Goal: Information Seeking & Learning: Check status

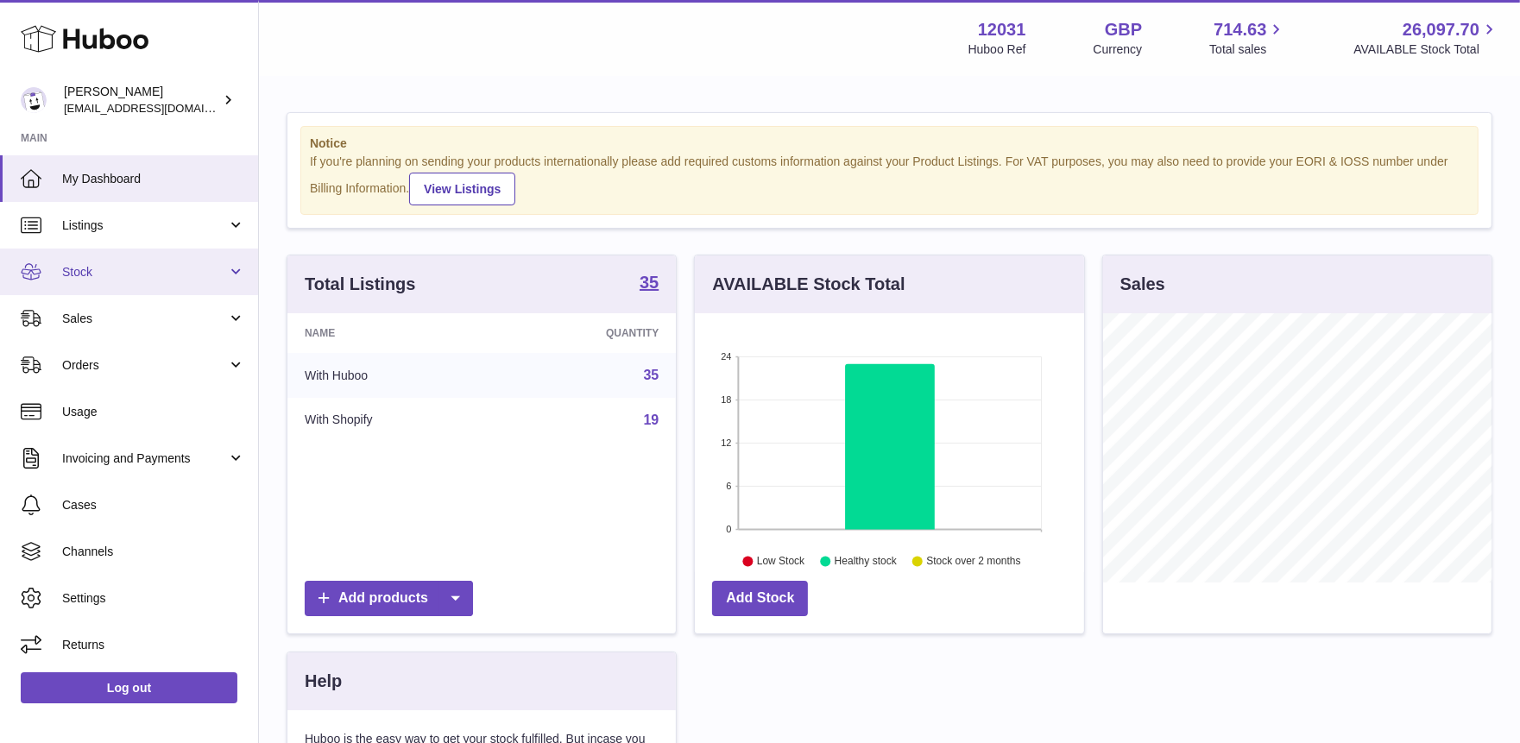
scroll to position [269, 389]
click at [172, 253] on link "Stock" at bounding box center [129, 272] width 258 height 47
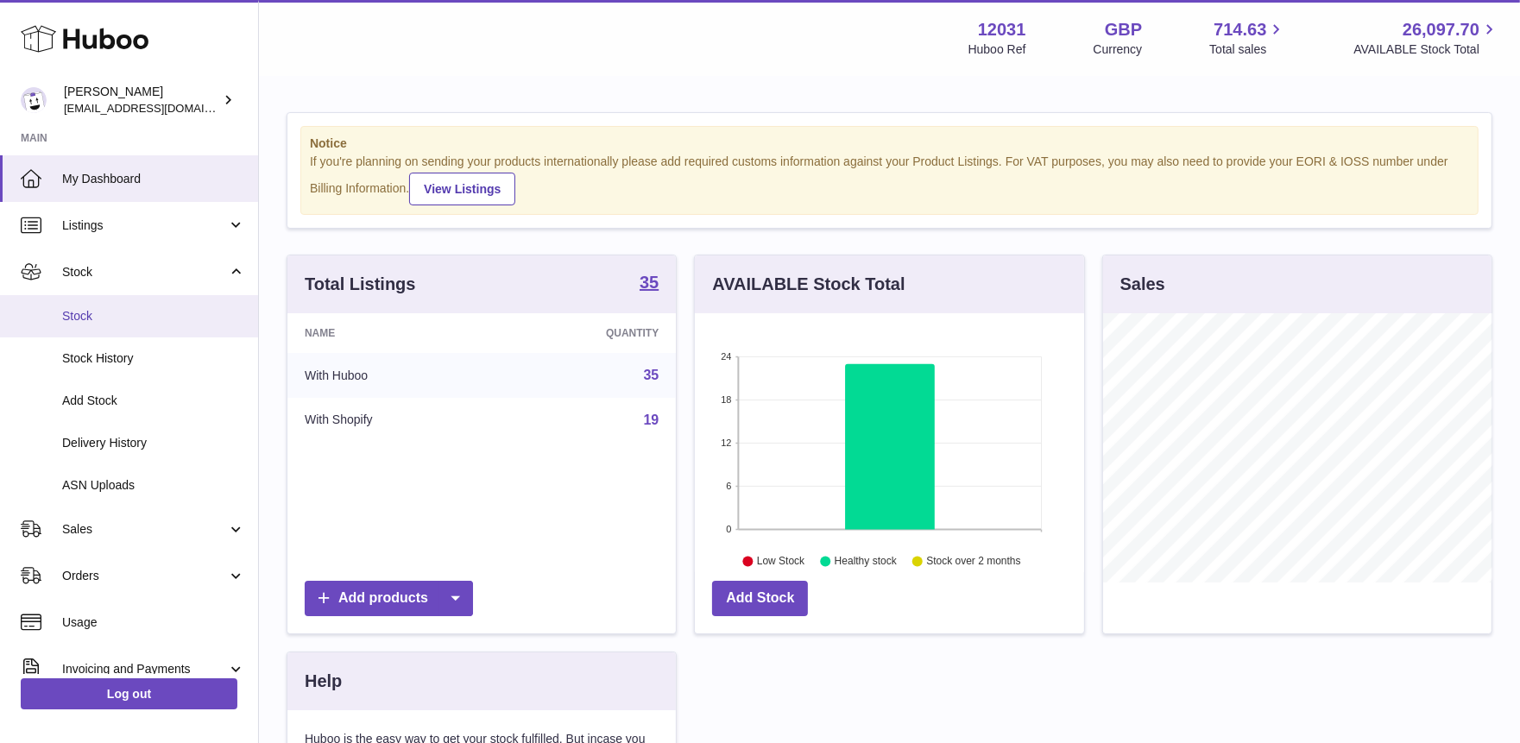
click at [162, 322] on span "Stock" at bounding box center [153, 316] width 183 height 16
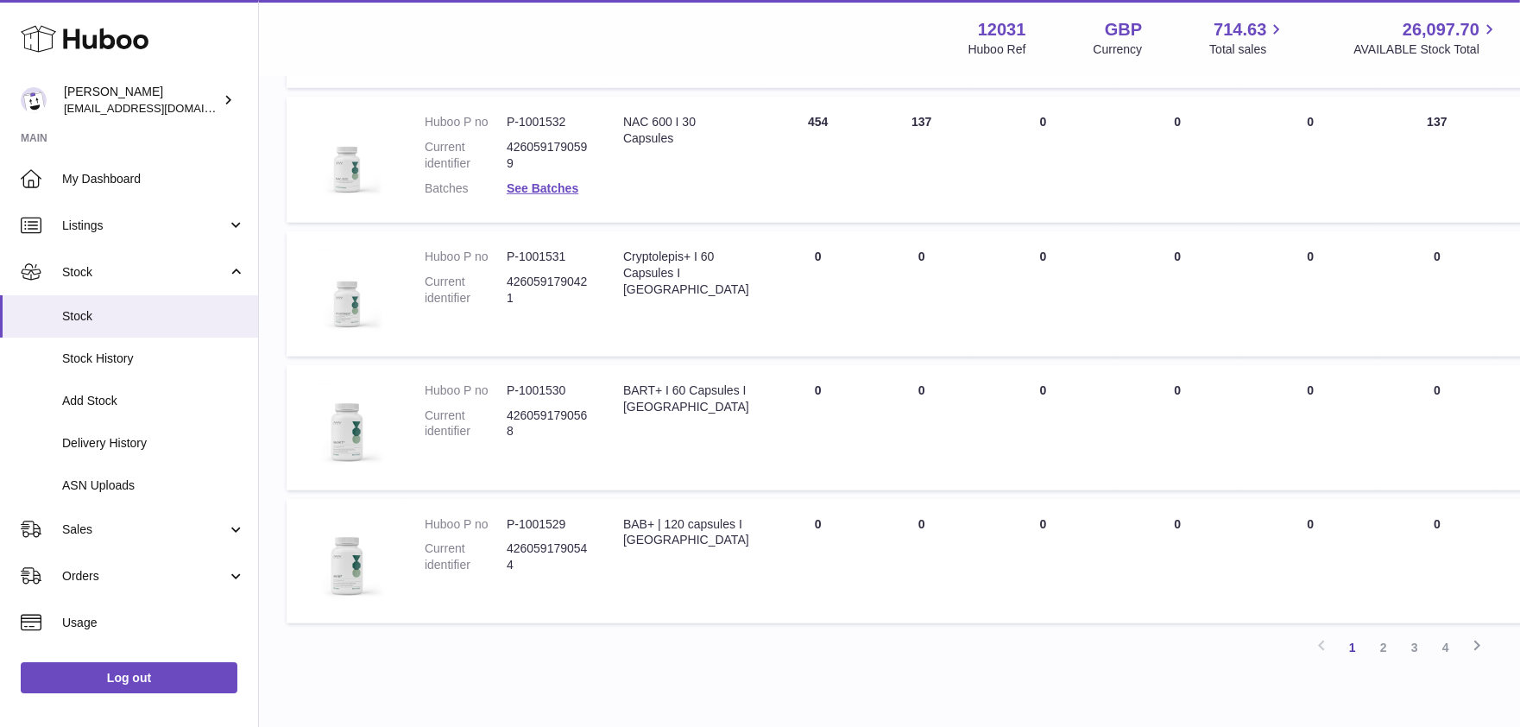
scroll to position [1061, 0]
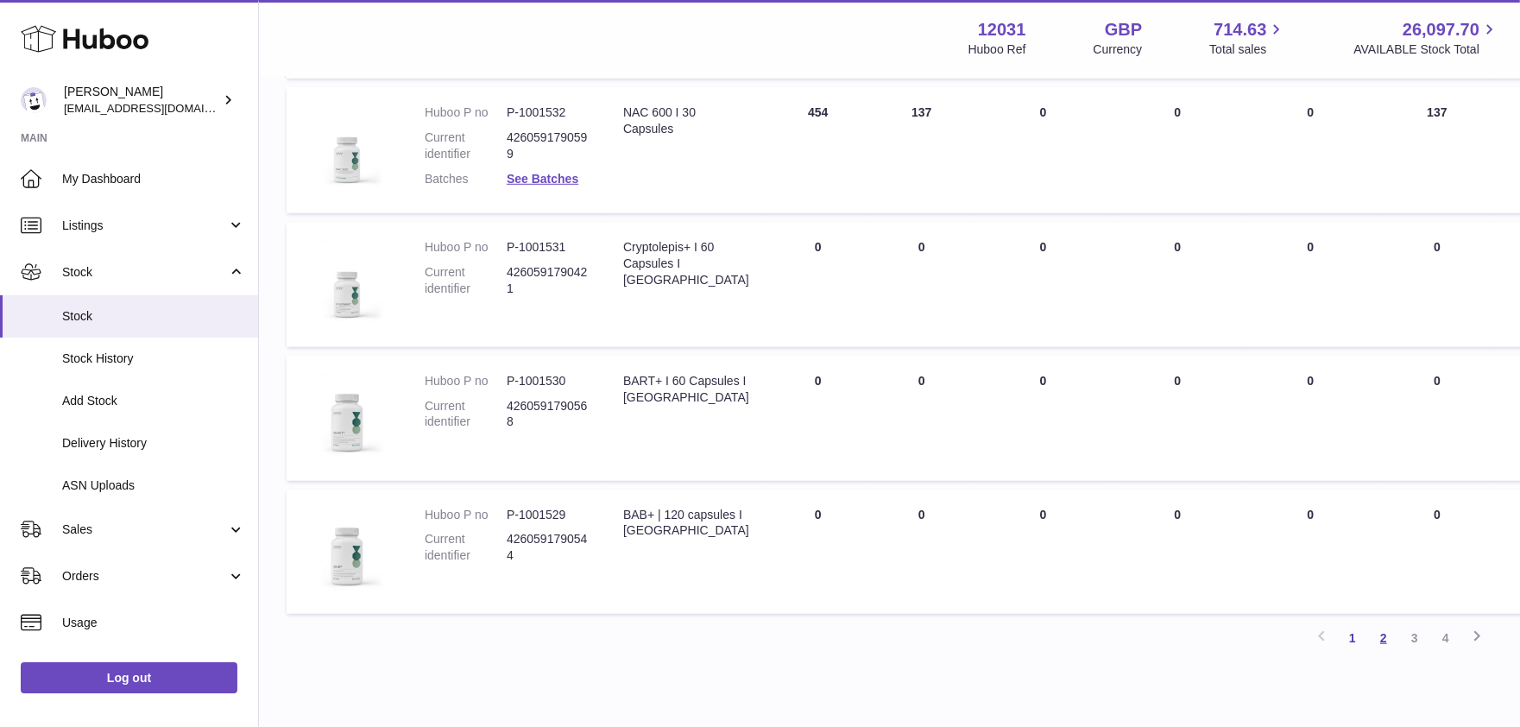
click at [1381, 642] on link "2" at bounding box center [1384, 638] width 31 height 31
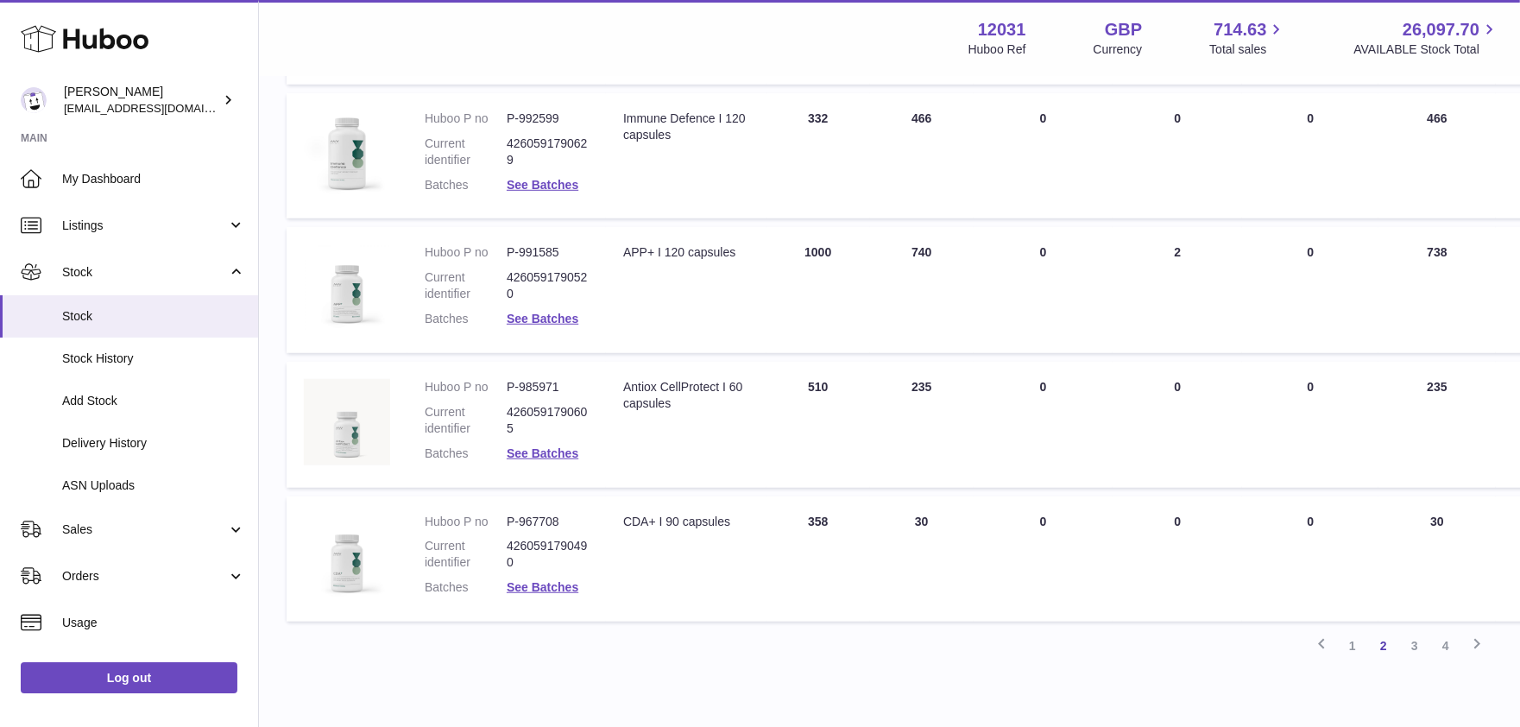
scroll to position [1058, 0]
click at [1413, 641] on link "3" at bounding box center [1415, 642] width 31 height 31
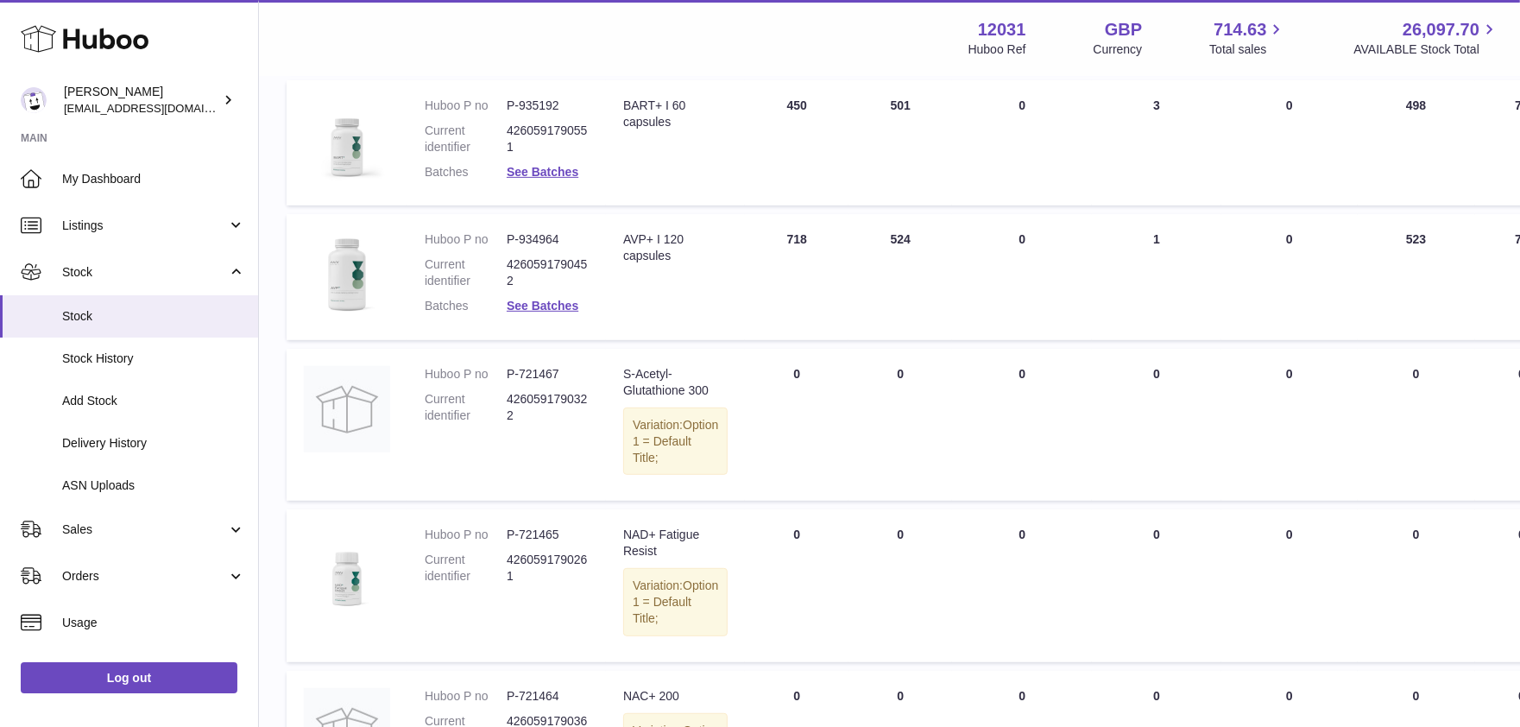
scroll to position [722, 0]
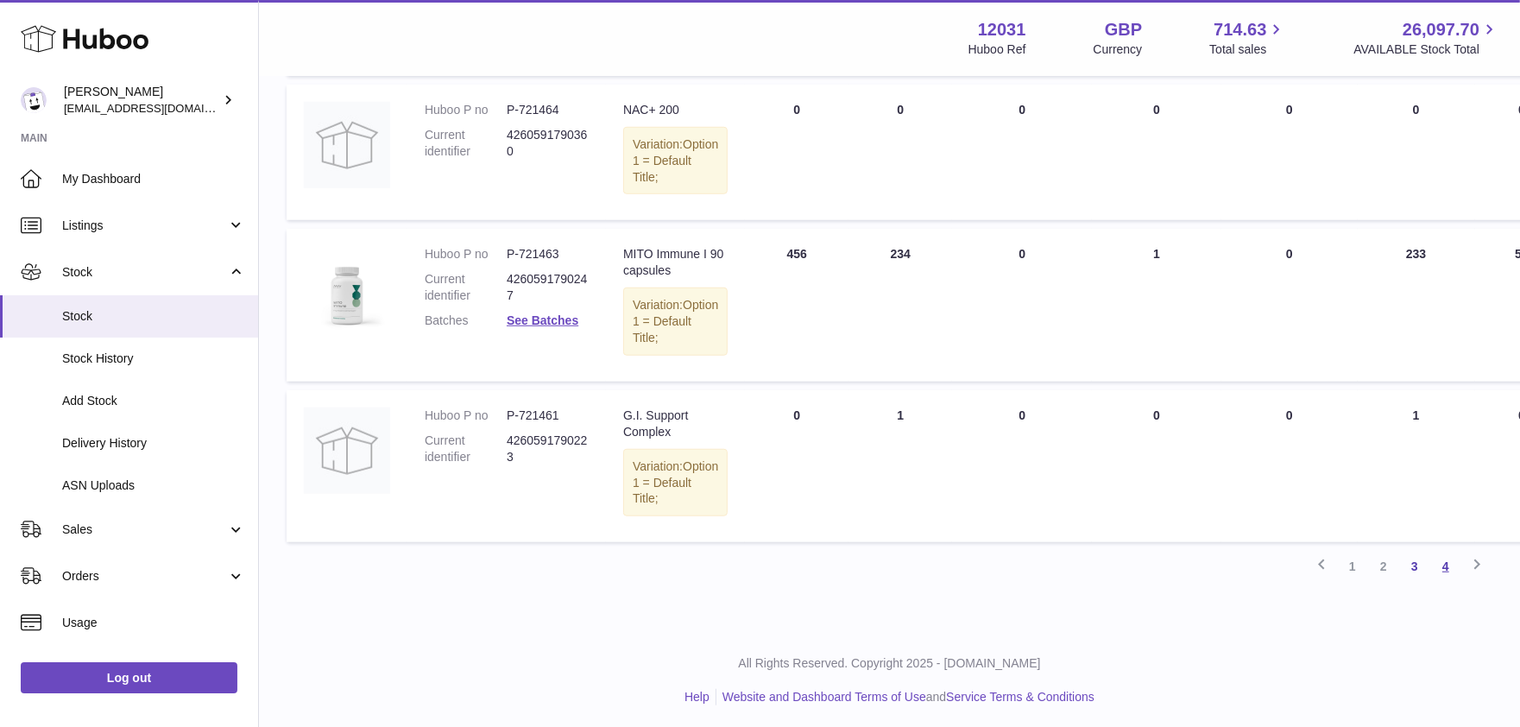
click at [1440, 564] on link "4" at bounding box center [1446, 566] width 31 height 31
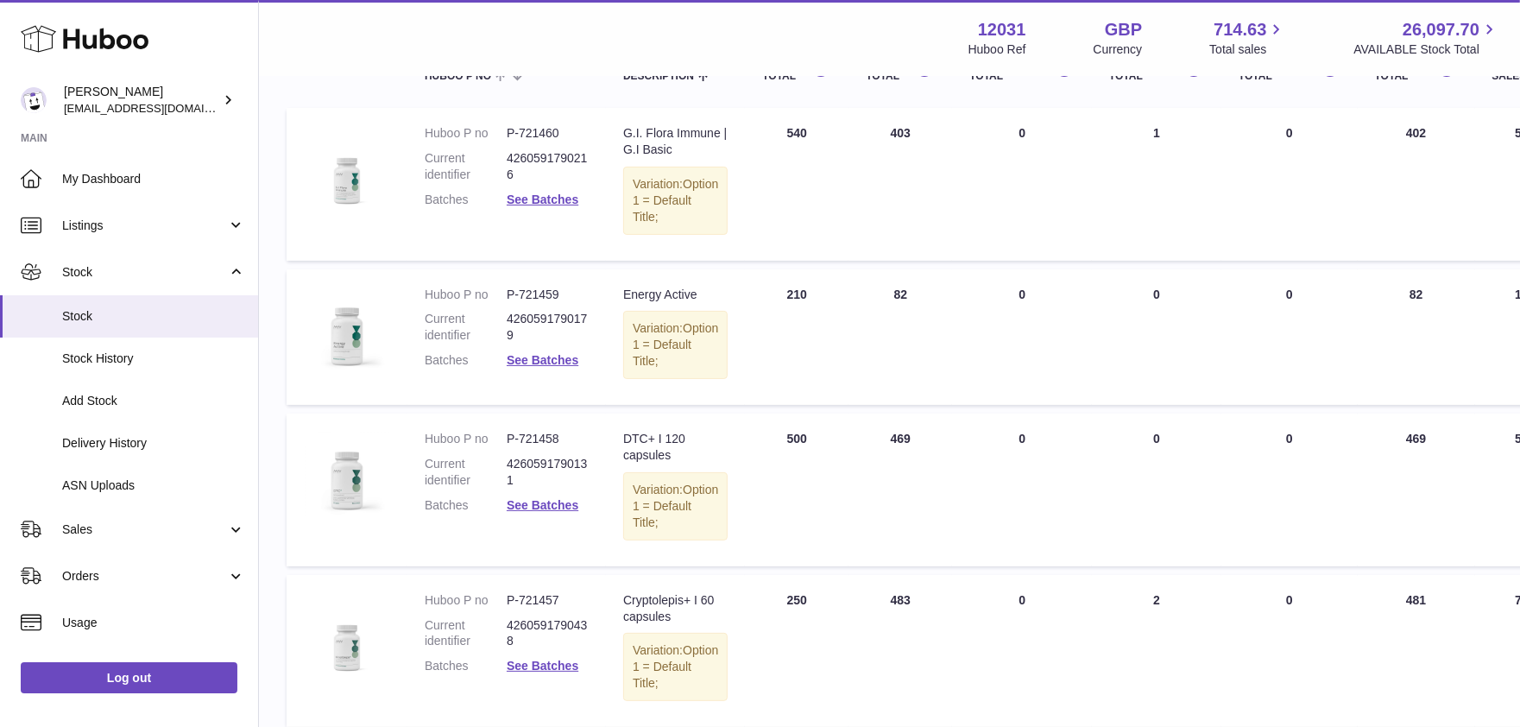
scroll to position [240, 0]
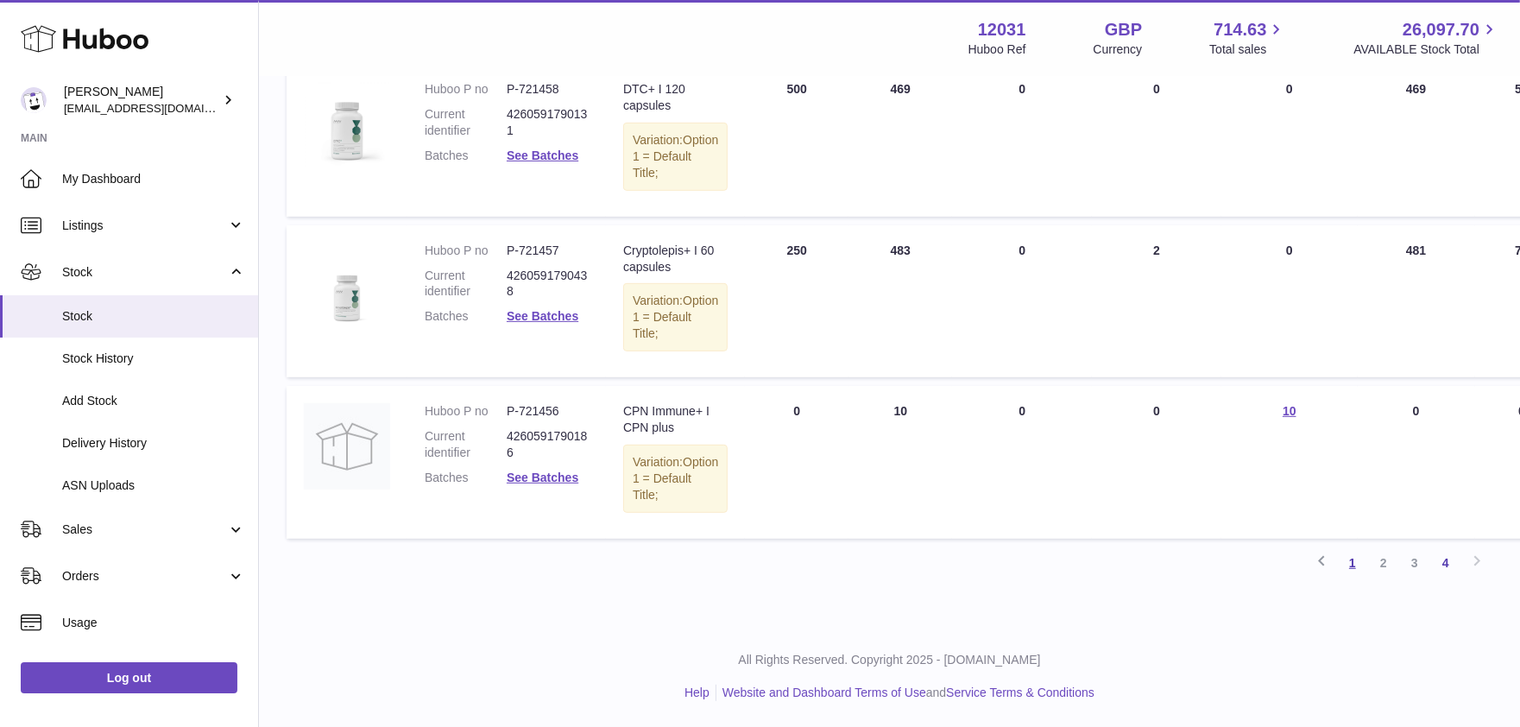
click at [1345, 563] on link "1" at bounding box center [1352, 562] width 31 height 31
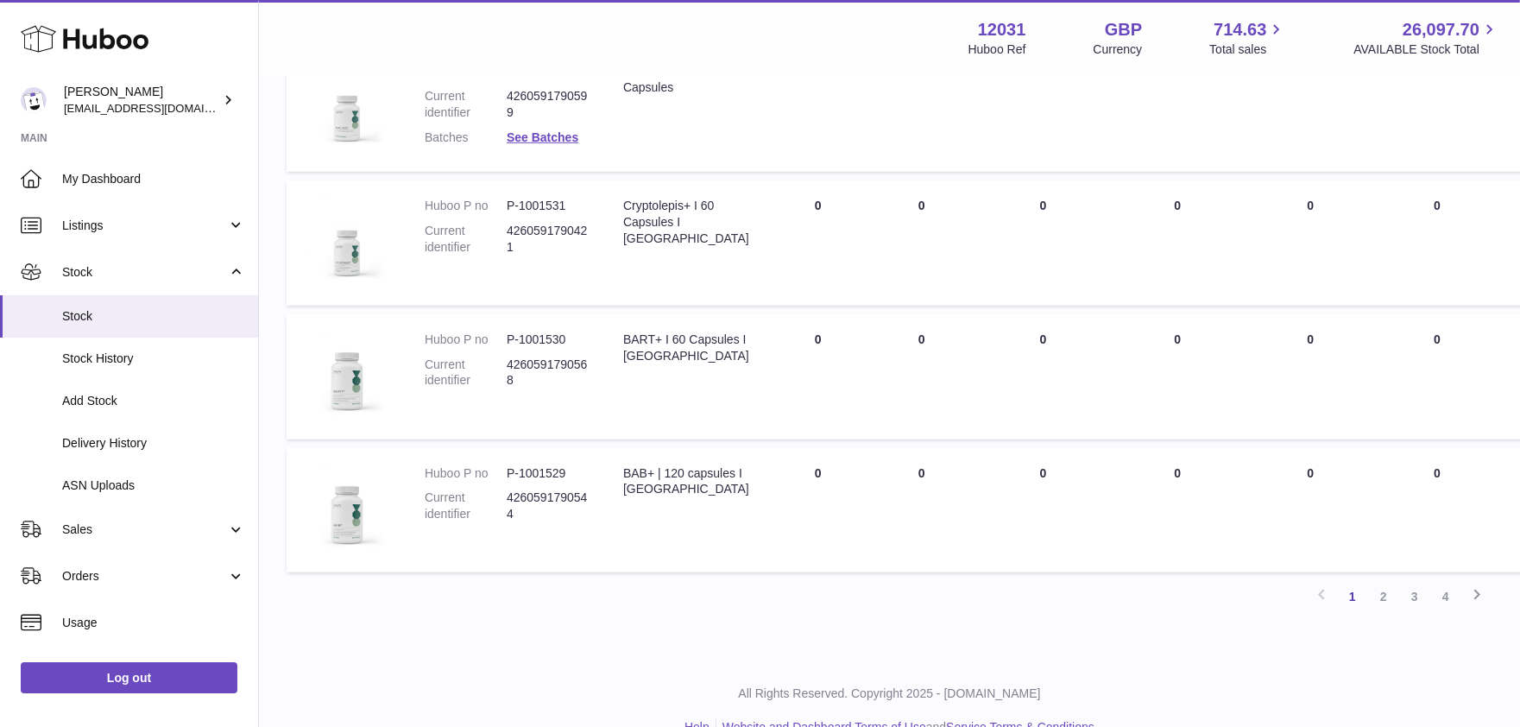
scroll to position [1105, 0]
click at [1387, 592] on link "2" at bounding box center [1384, 593] width 31 height 31
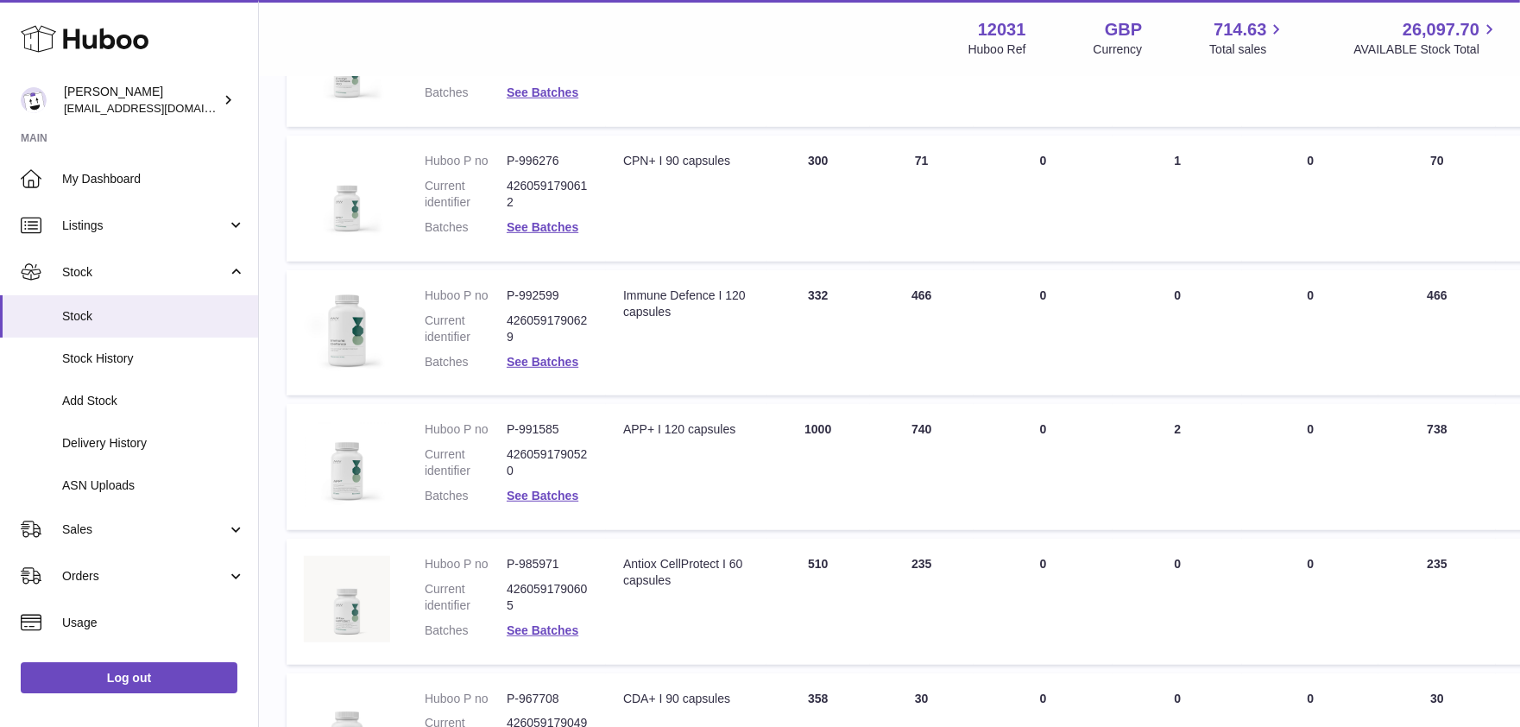
scroll to position [1006, 0]
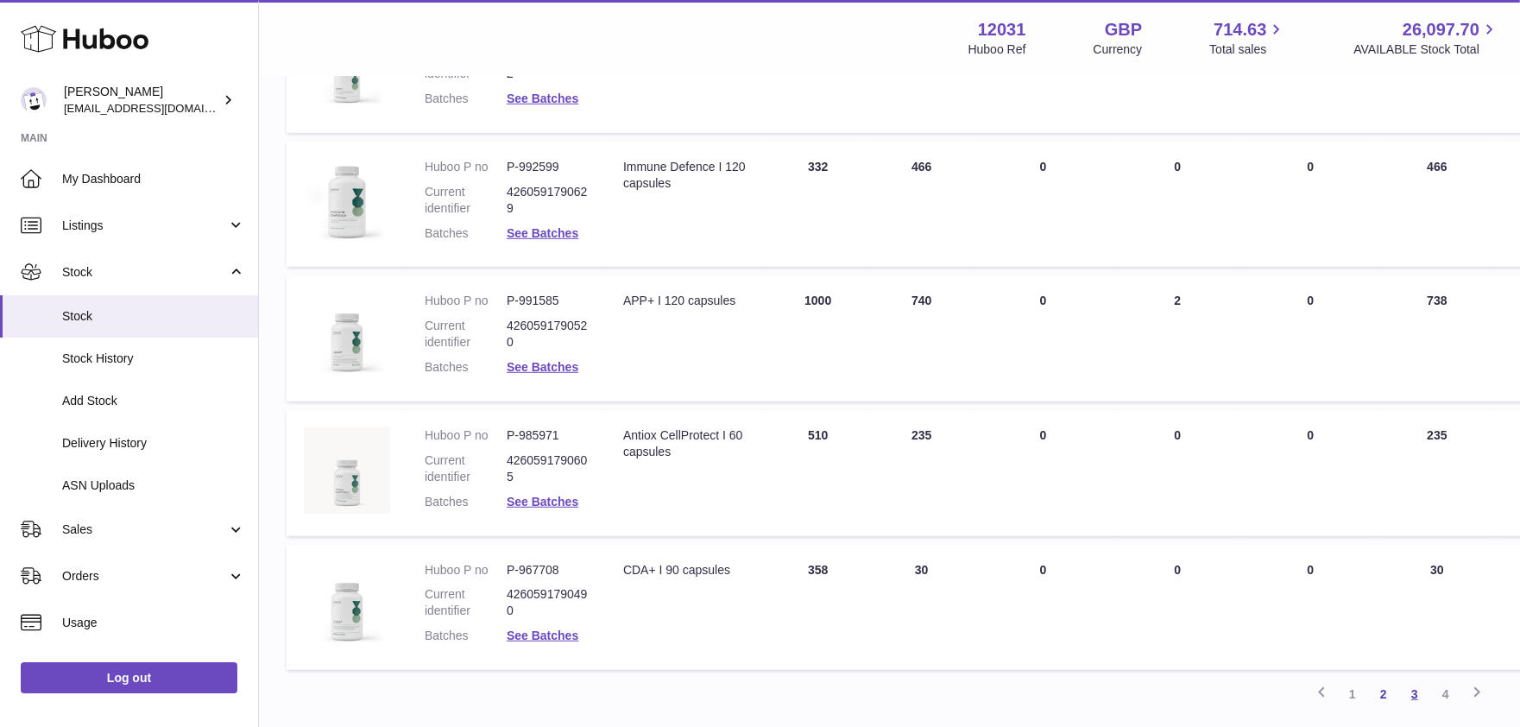
click at [1422, 692] on link "3" at bounding box center [1415, 694] width 31 height 31
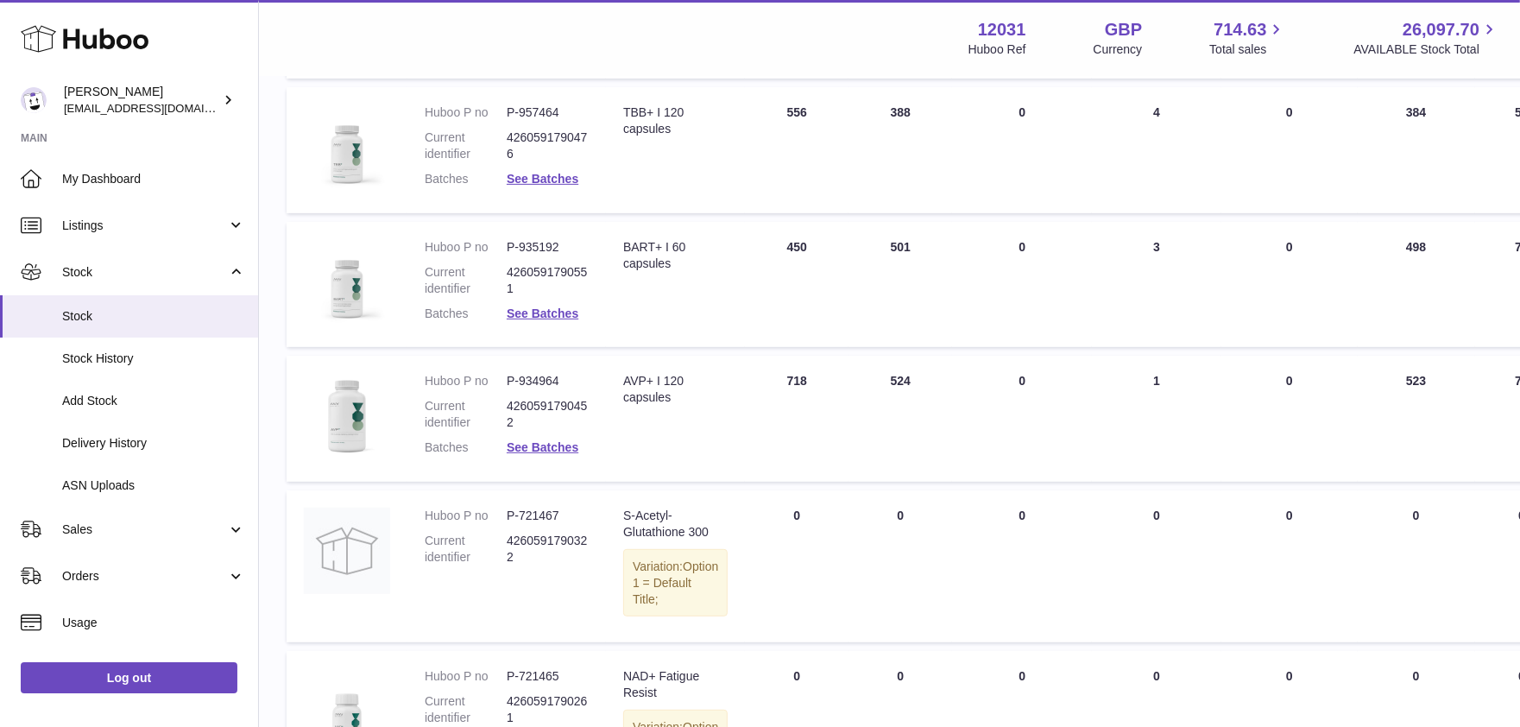
scroll to position [1253, 0]
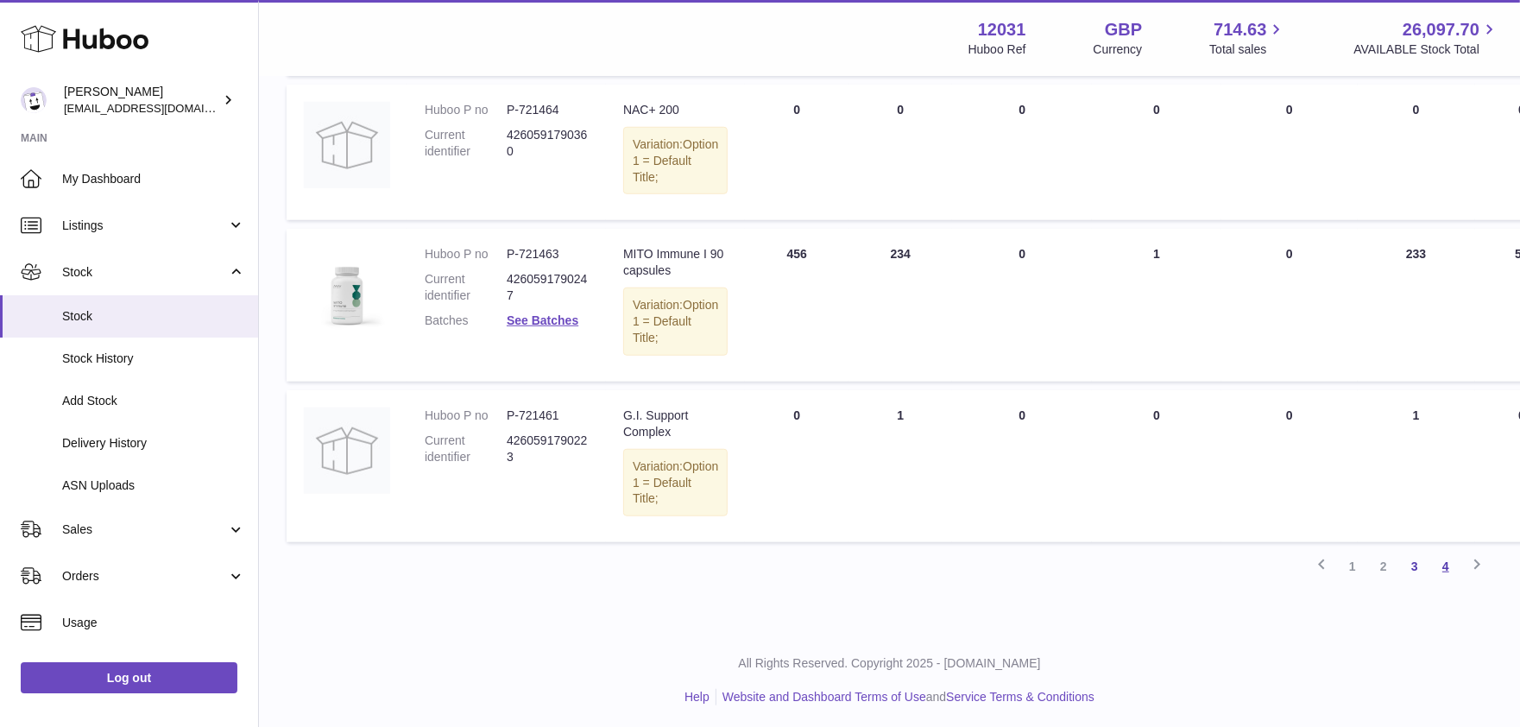
click at [1449, 561] on link "4" at bounding box center [1446, 566] width 31 height 31
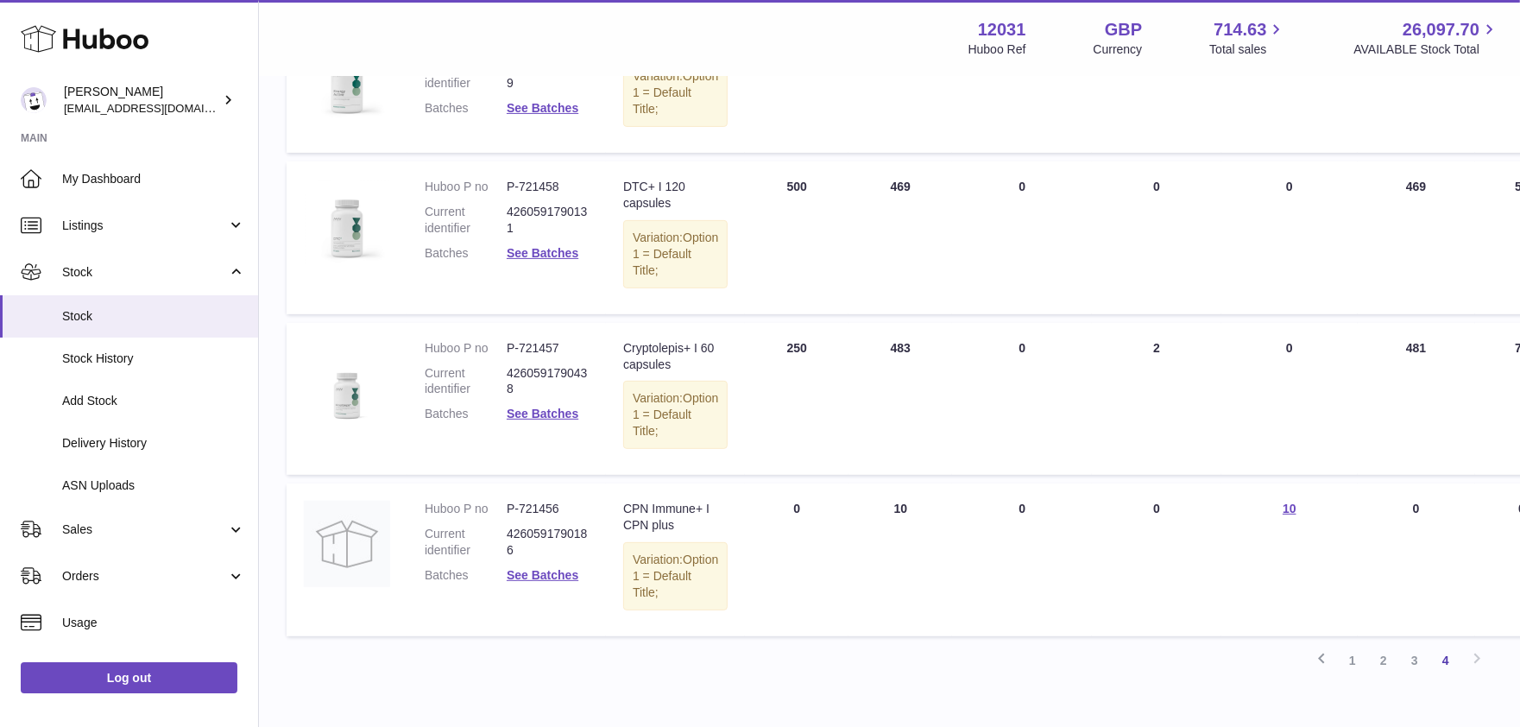
scroll to position [598, 0]
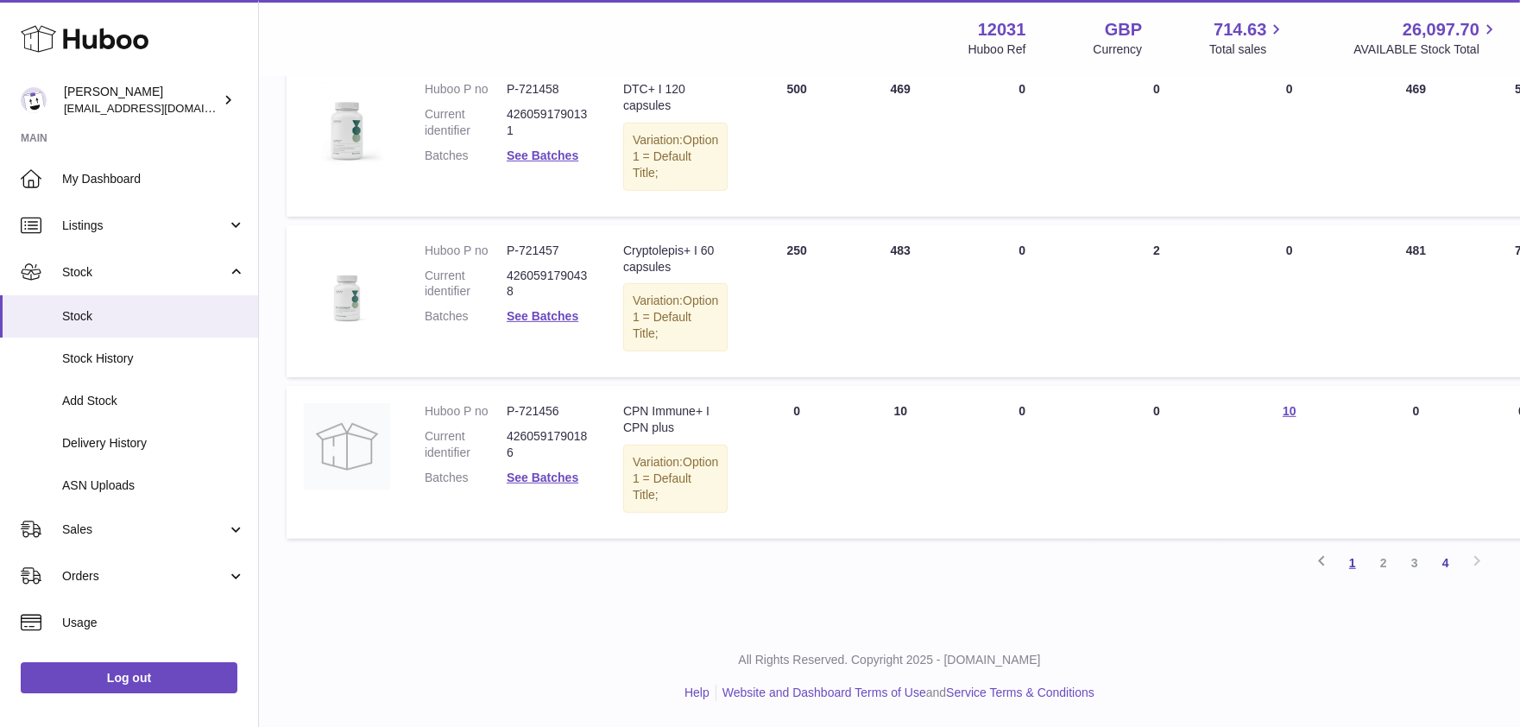
click at [1356, 569] on link "1" at bounding box center [1352, 562] width 31 height 31
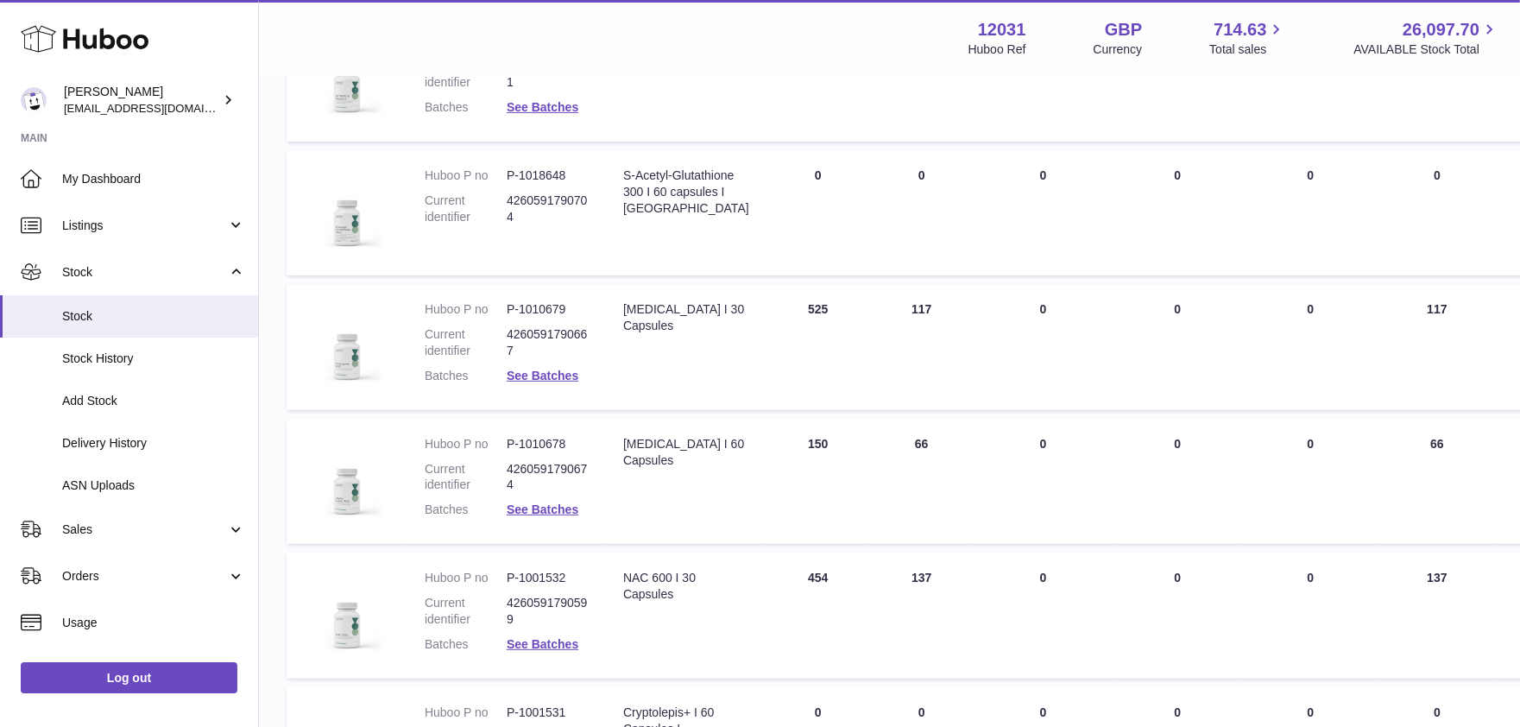
scroll to position [1138, 0]
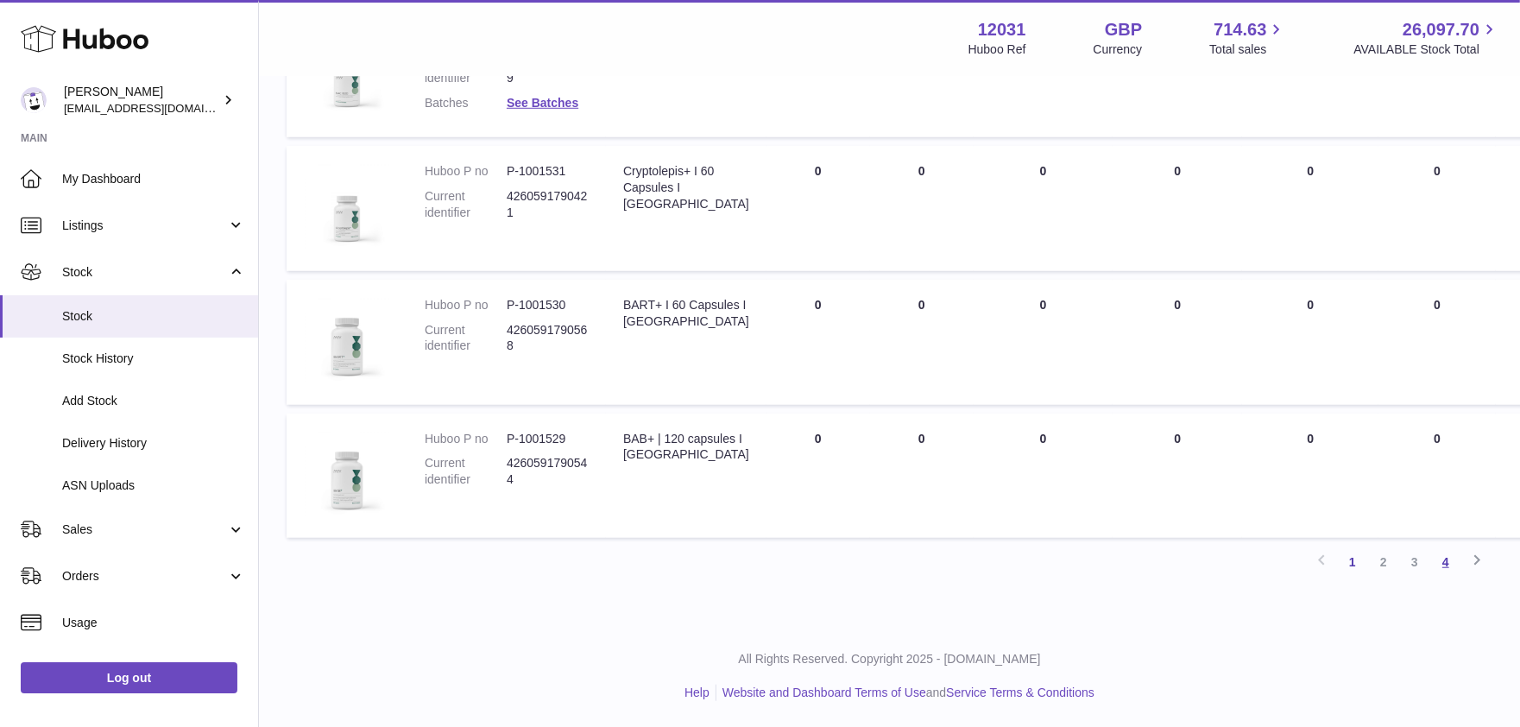
click at [1441, 563] on link "4" at bounding box center [1446, 562] width 31 height 31
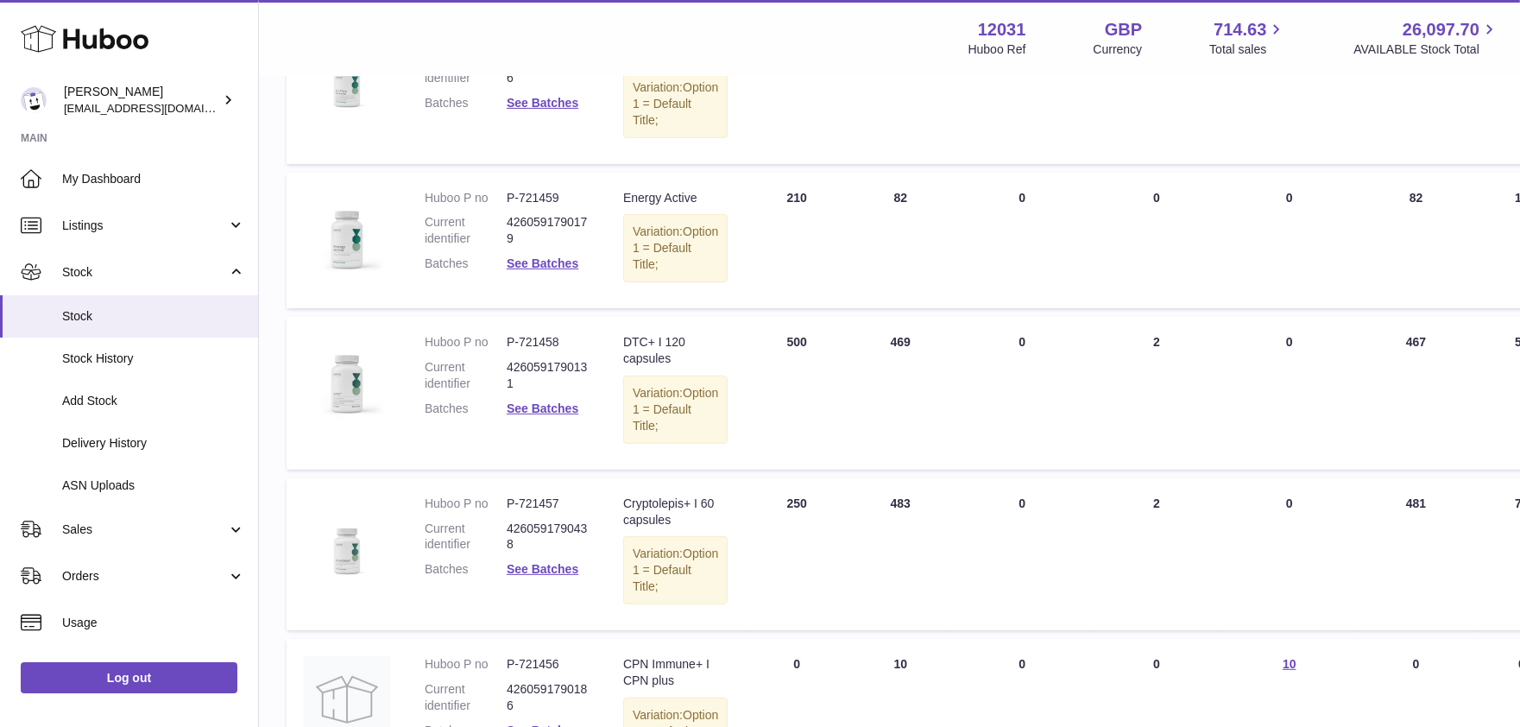
scroll to position [598, 0]
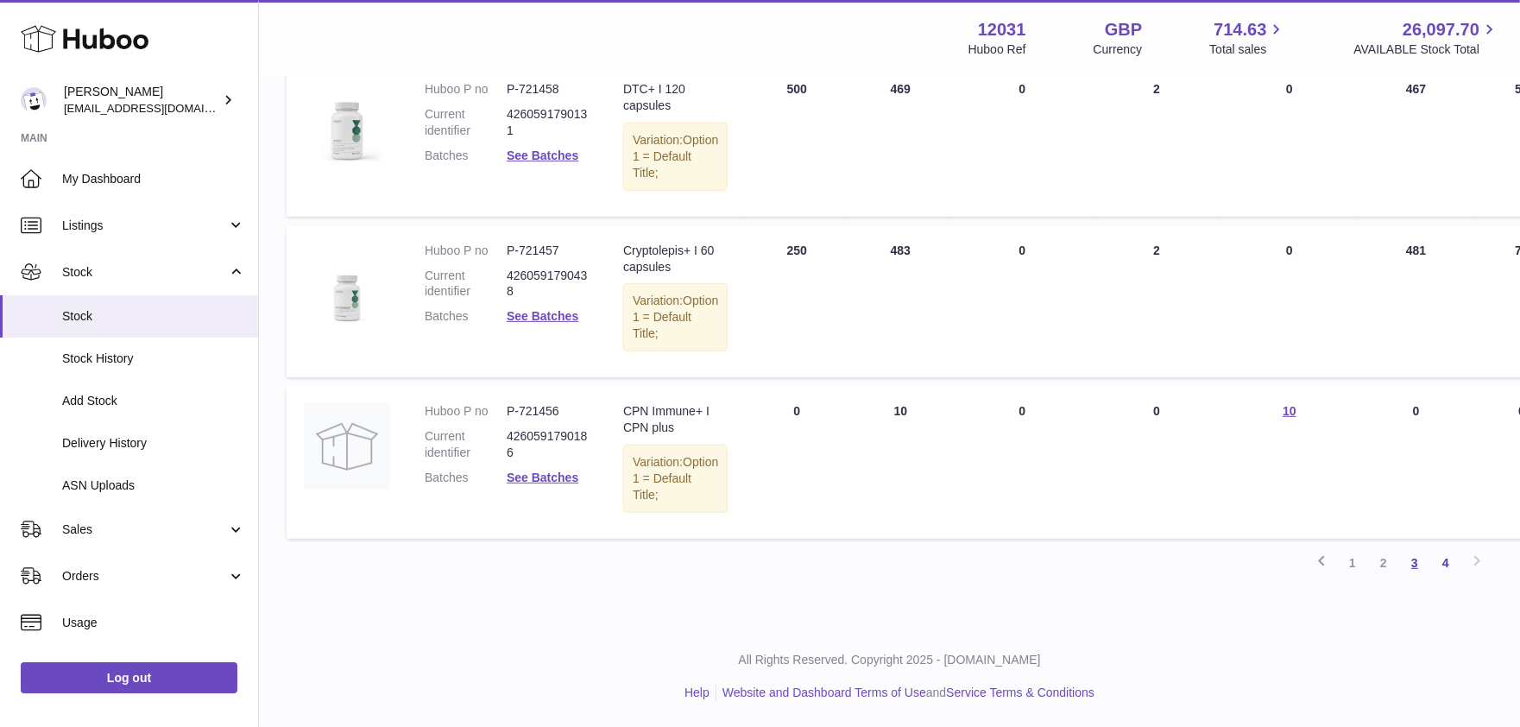
click at [1422, 566] on link "3" at bounding box center [1415, 562] width 31 height 31
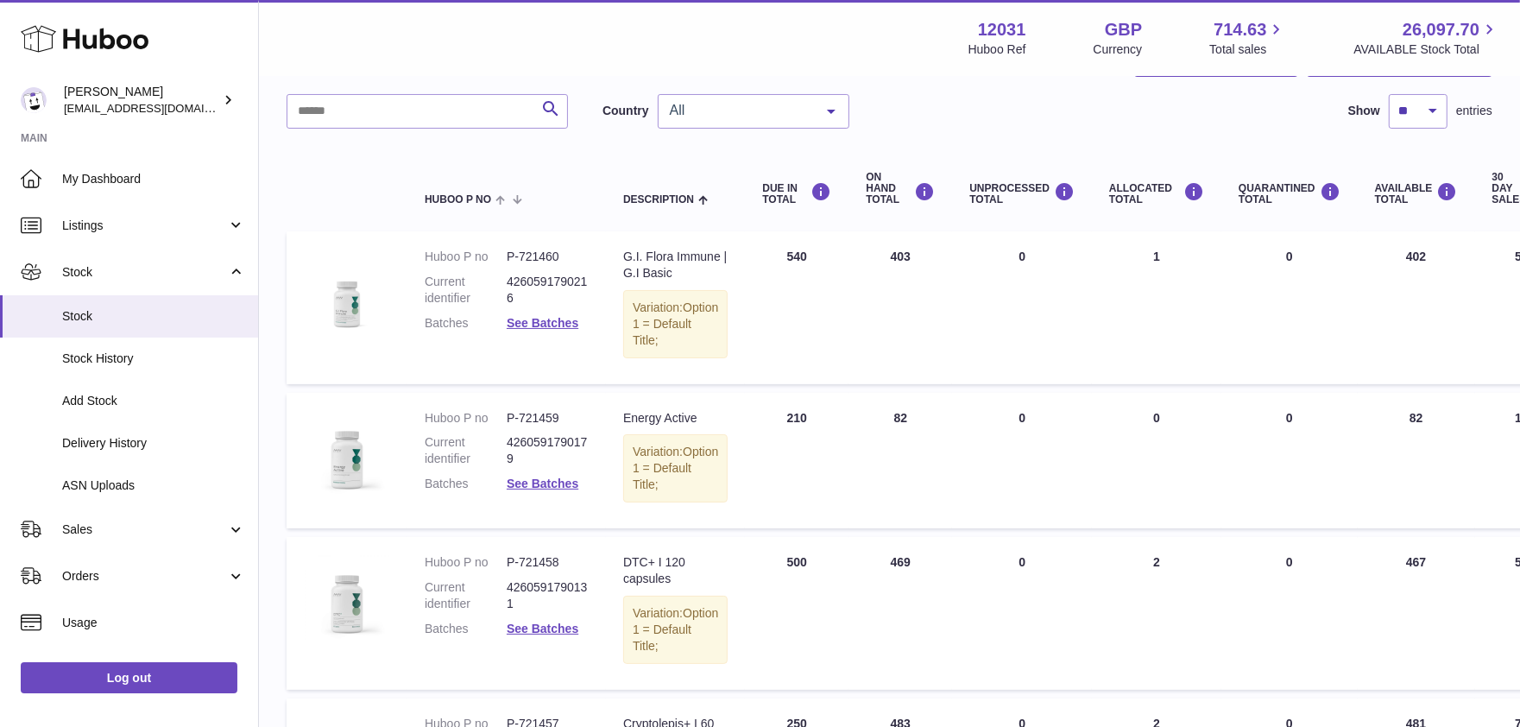
scroll to position [598, 0]
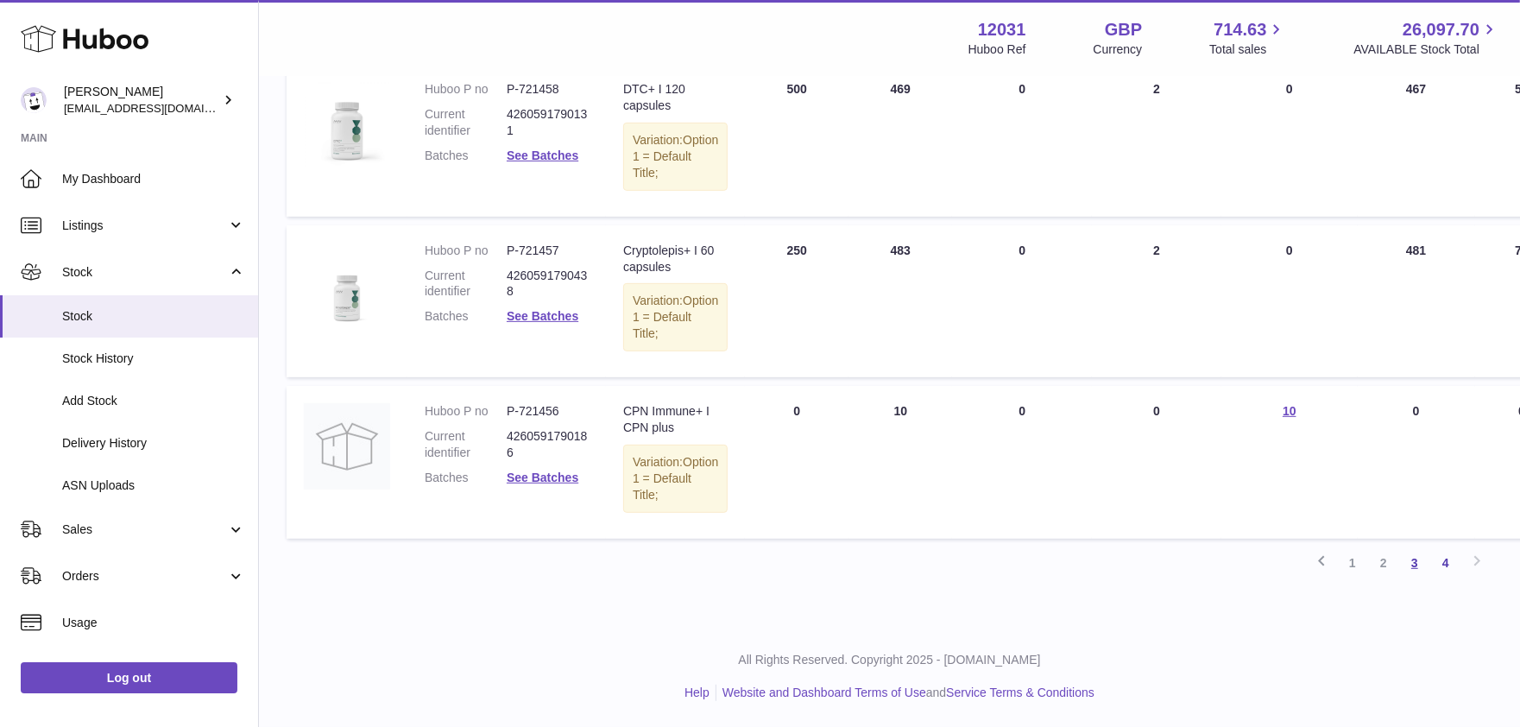
click at [1410, 566] on link "3" at bounding box center [1415, 562] width 31 height 31
click at [1419, 562] on link "3" at bounding box center [1415, 562] width 31 height 31
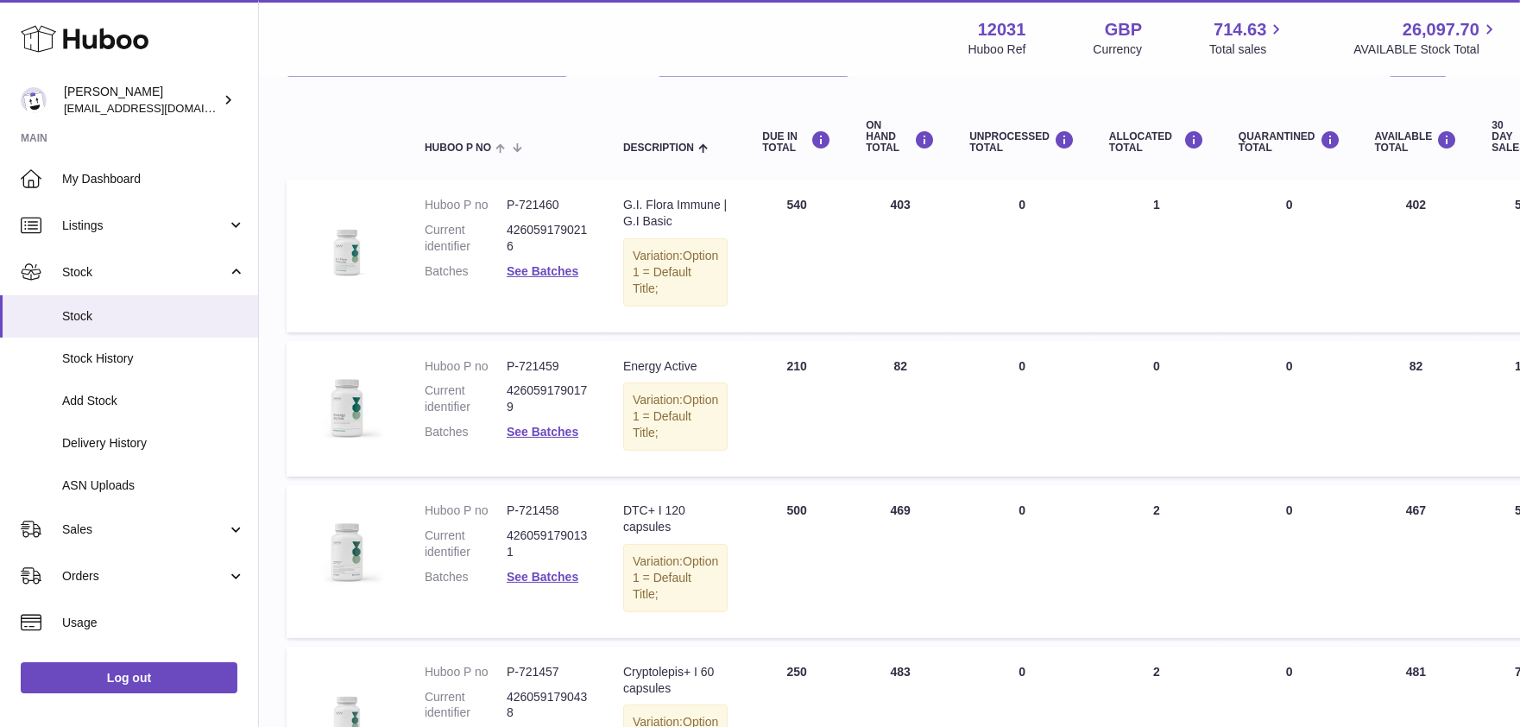
scroll to position [78, 0]
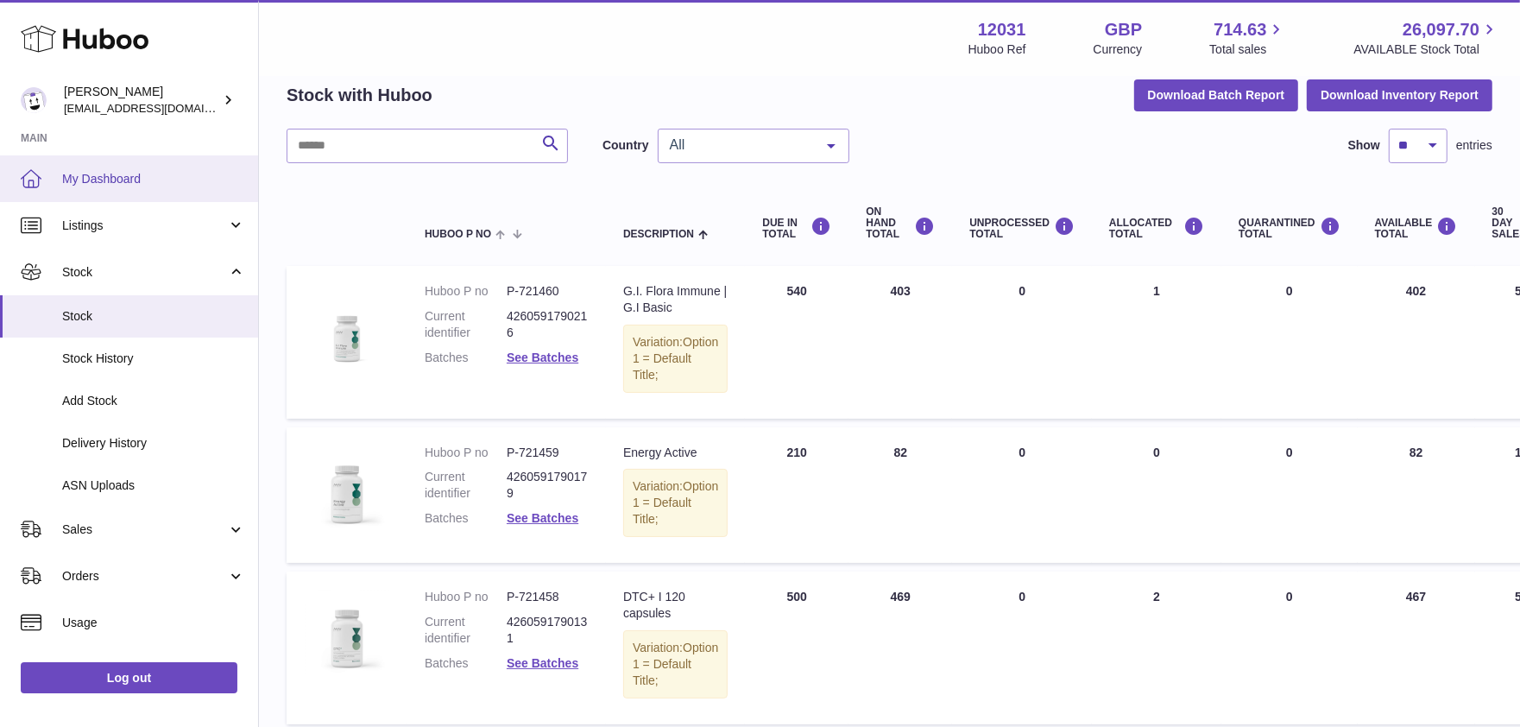
click at [74, 165] on link "My Dashboard" at bounding box center [129, 178] width 258 height 47
click at [104, 192] on link "My Dashboard" at bounding box center [129, 178] width 258 height 47
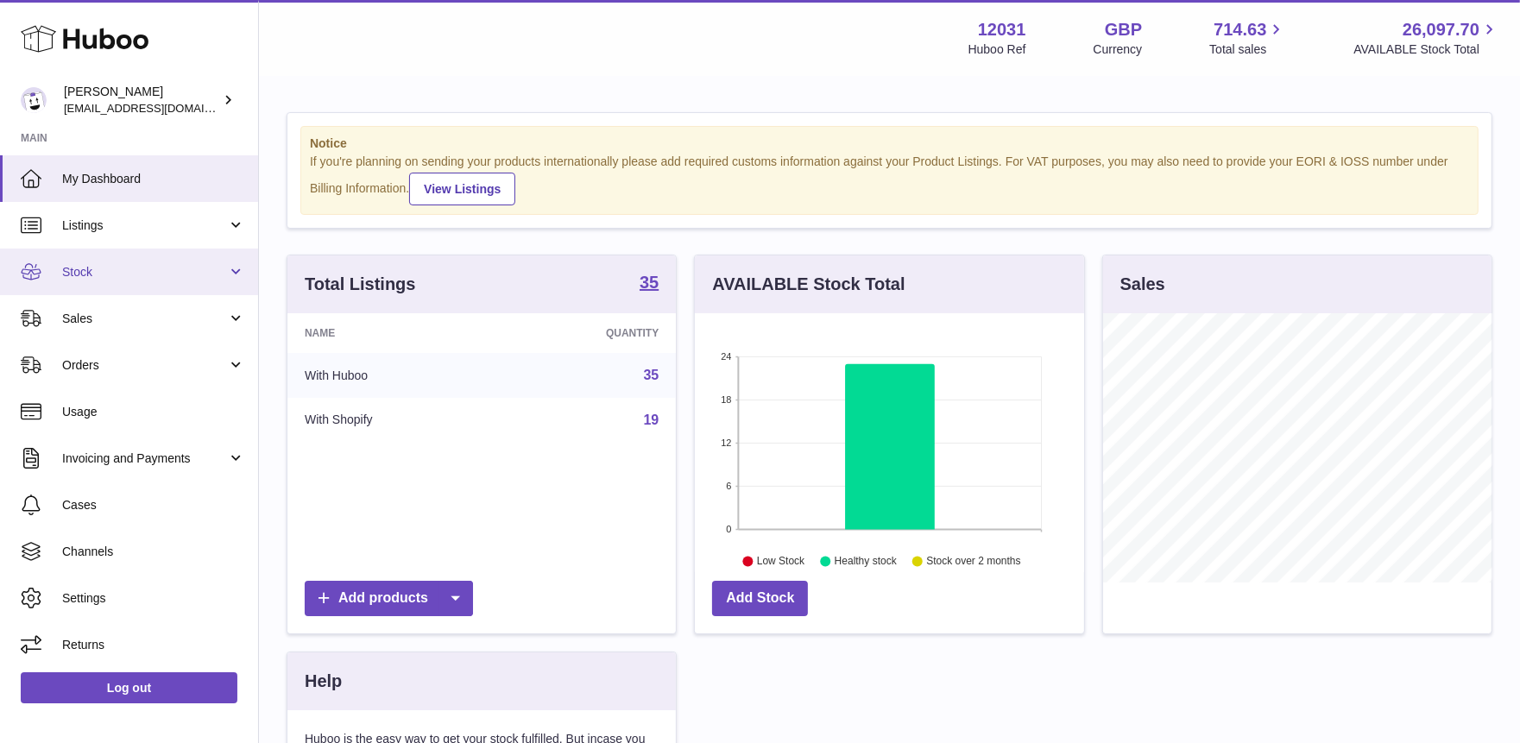
scroll to position [269, 389]
click at [96, 270] on span "Stock" at bounding box center [144, 272] width 165 height 16
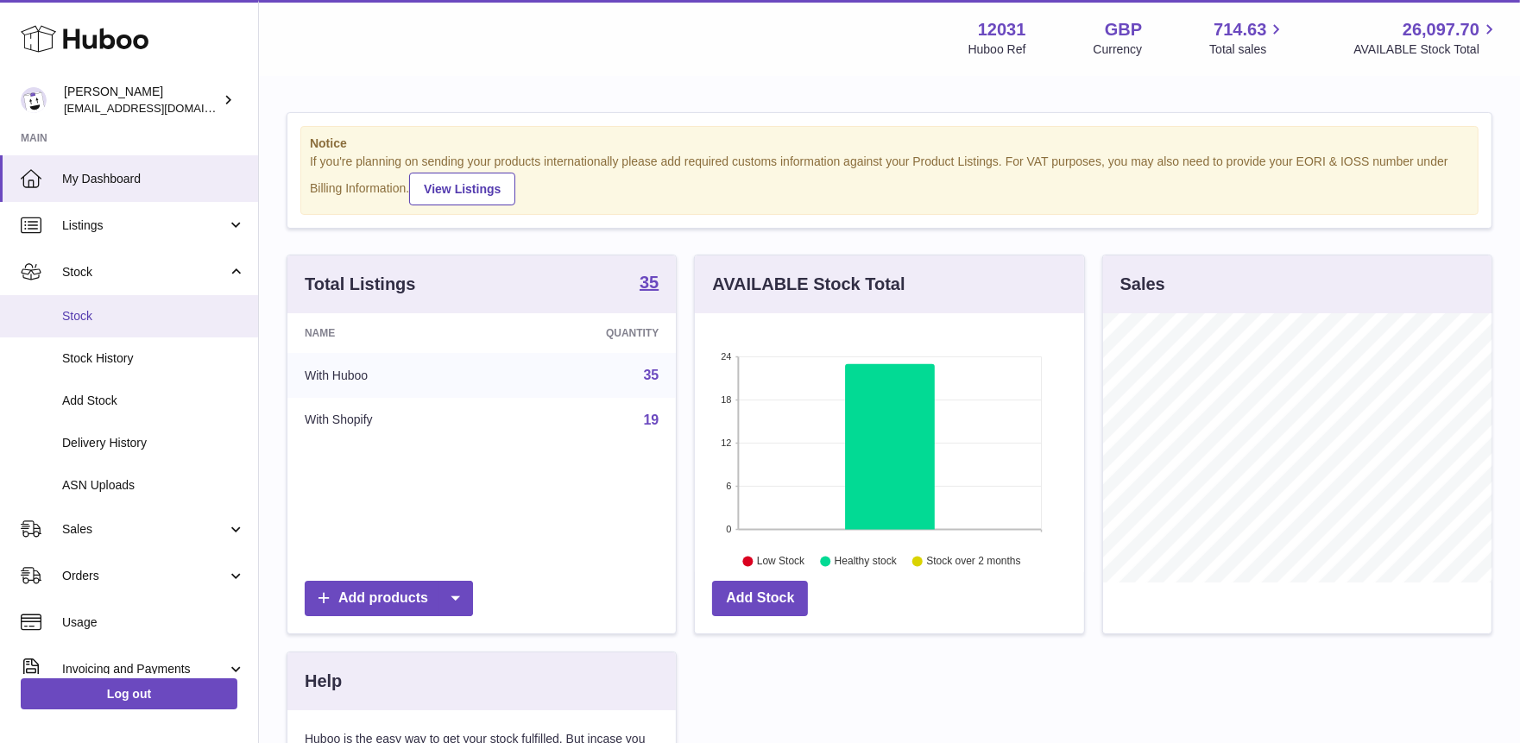
click at [98, 305] on link "Stock" at bounding box center [129, 316] width 258 height 42
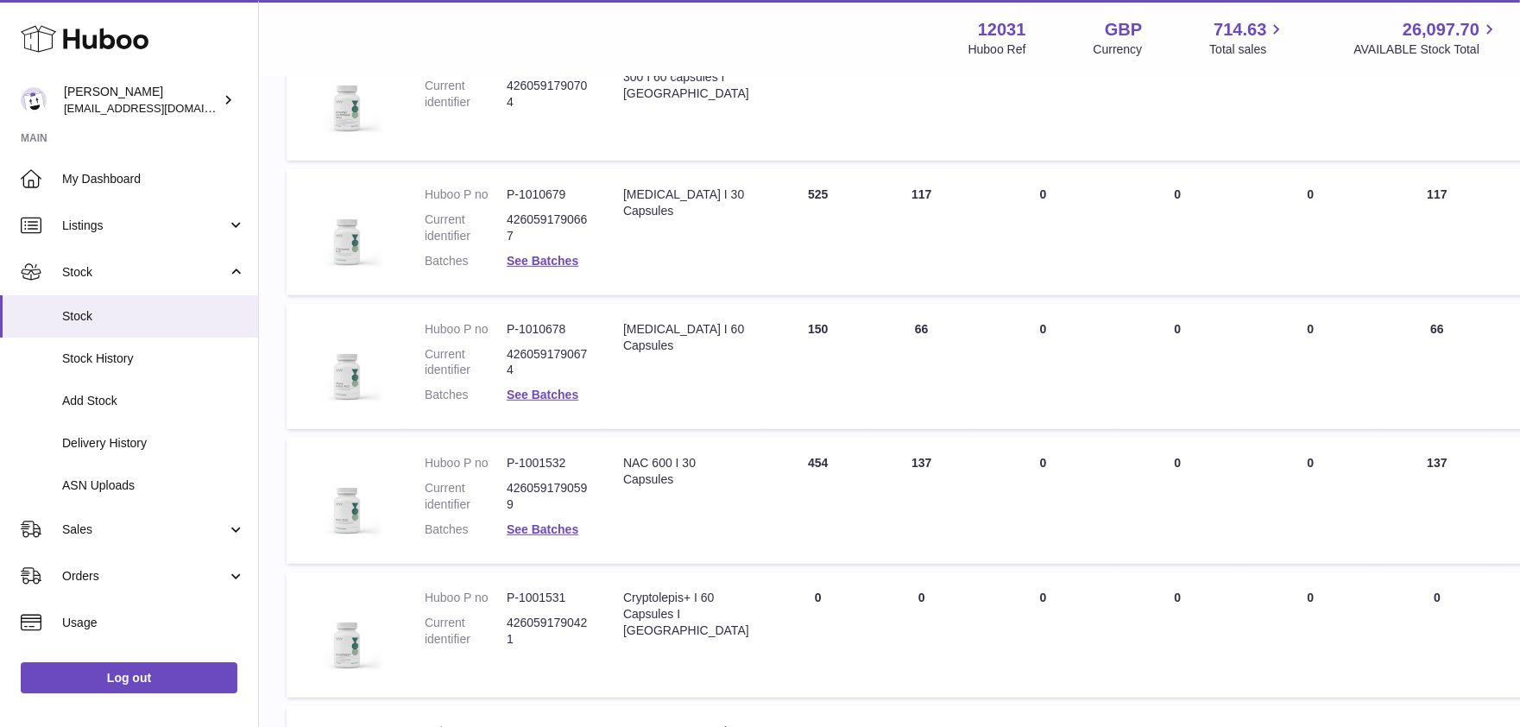
scroll to position [1138, 0]
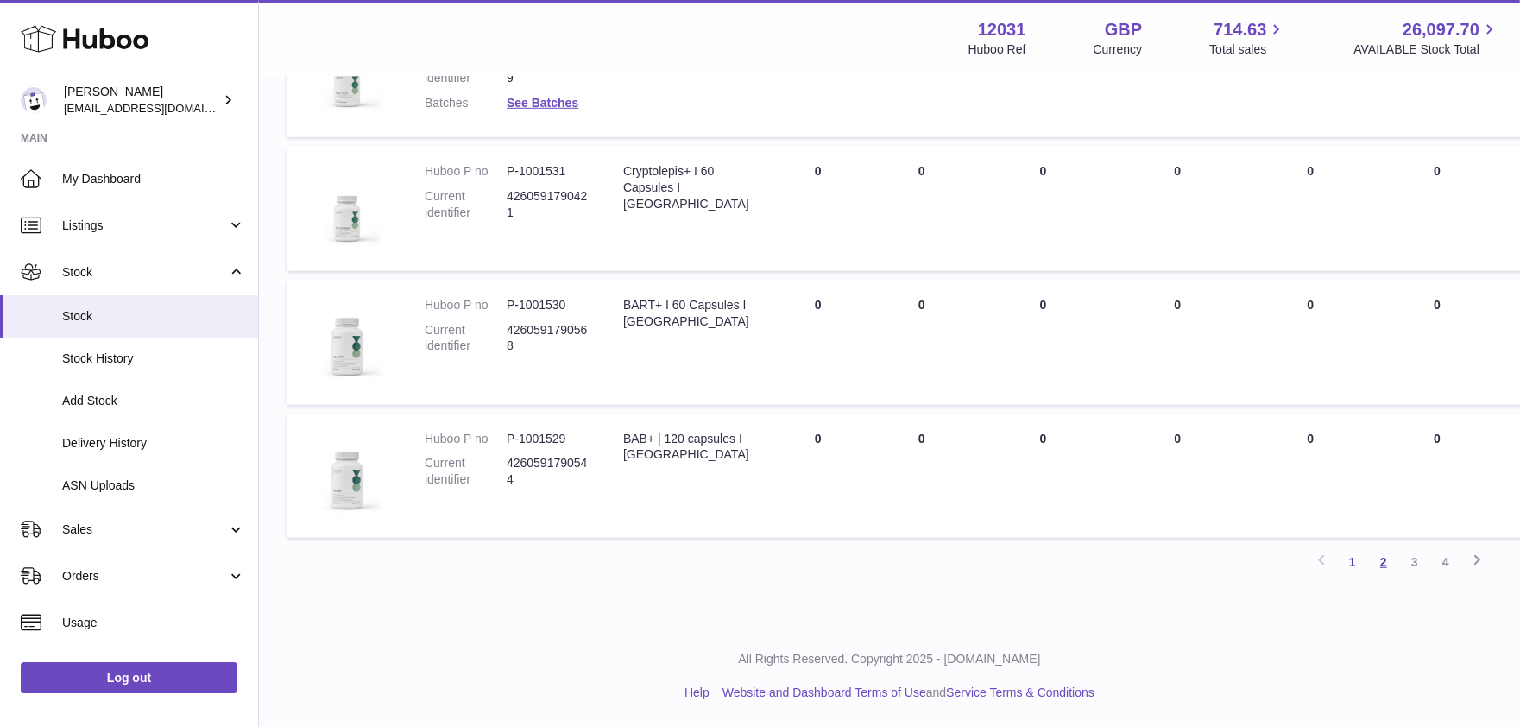
click at [1390, 559] on link "2" at bounding box center [1384, 562] width 31 height 31
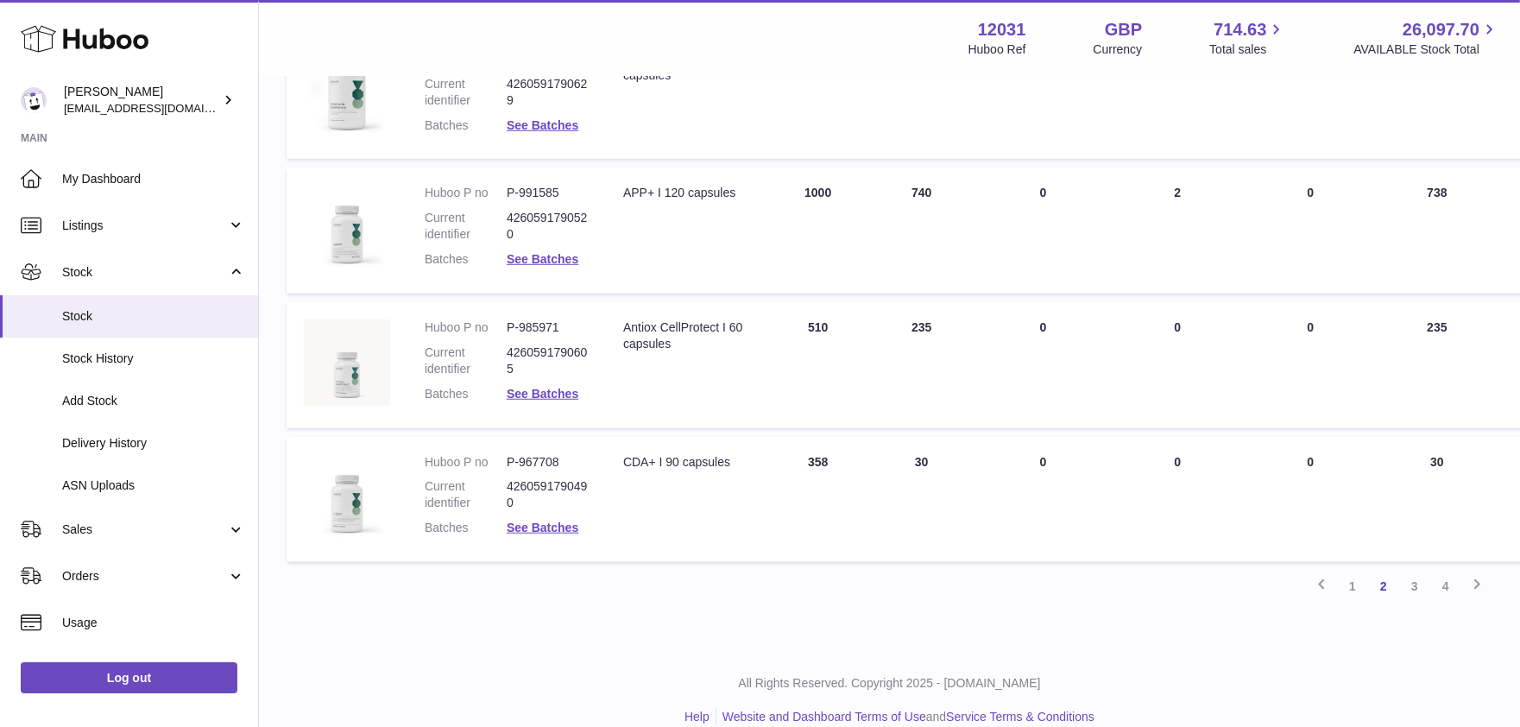
scroll to position [1138, 0]
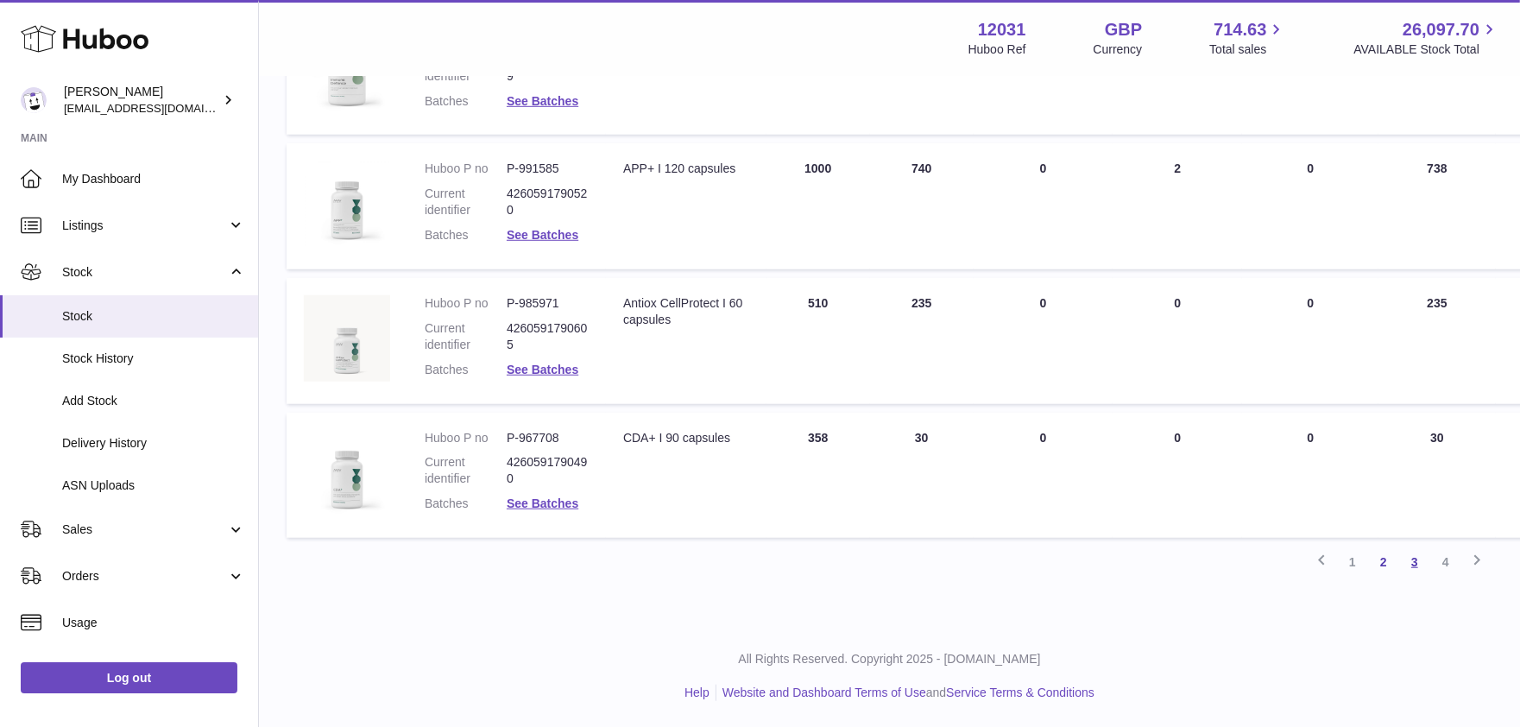
click at [1422, 563] on link "3" at bounding box center [1415, 562] width 31 height 31
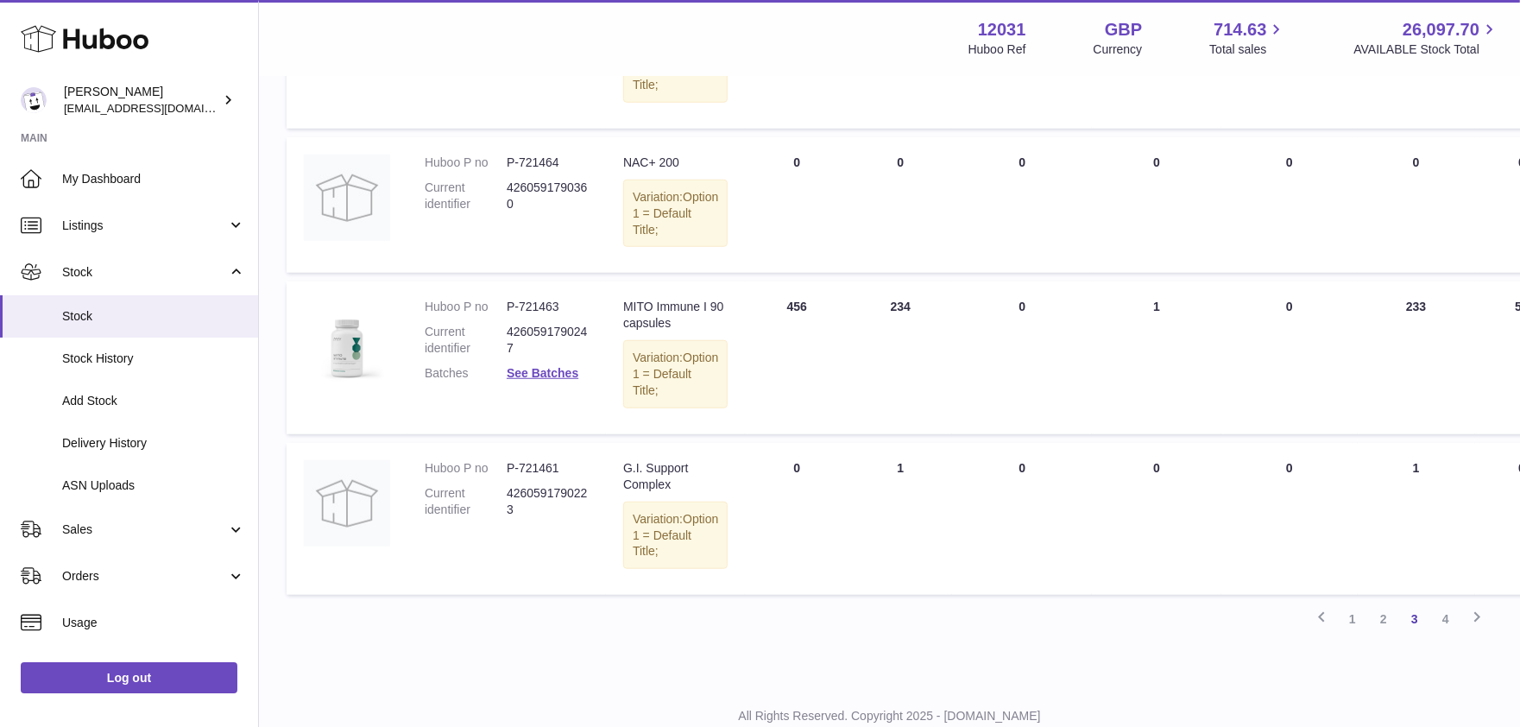
scroll to position [1205, 0]
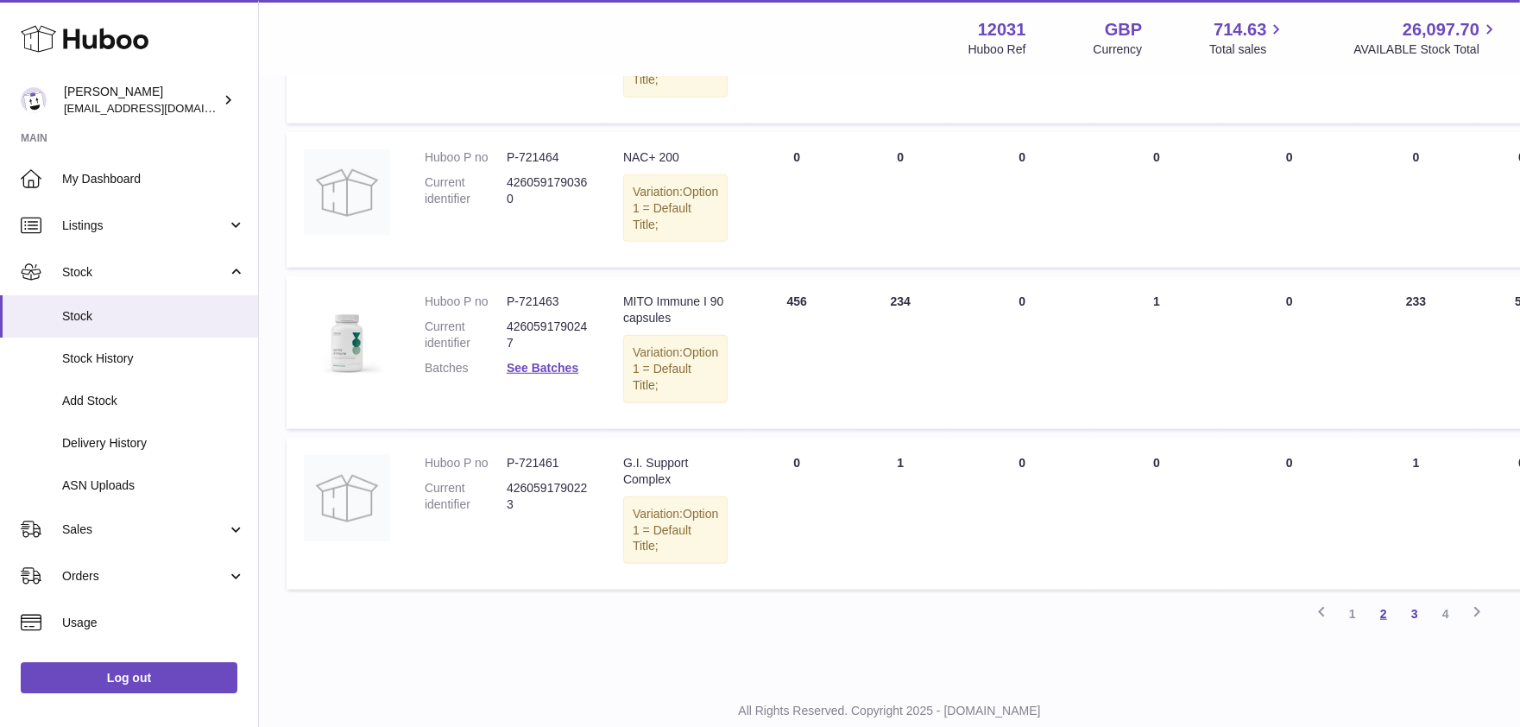
click at [1385, 611] on link "2" at bounding box center [1384, 613] width 31 height 31
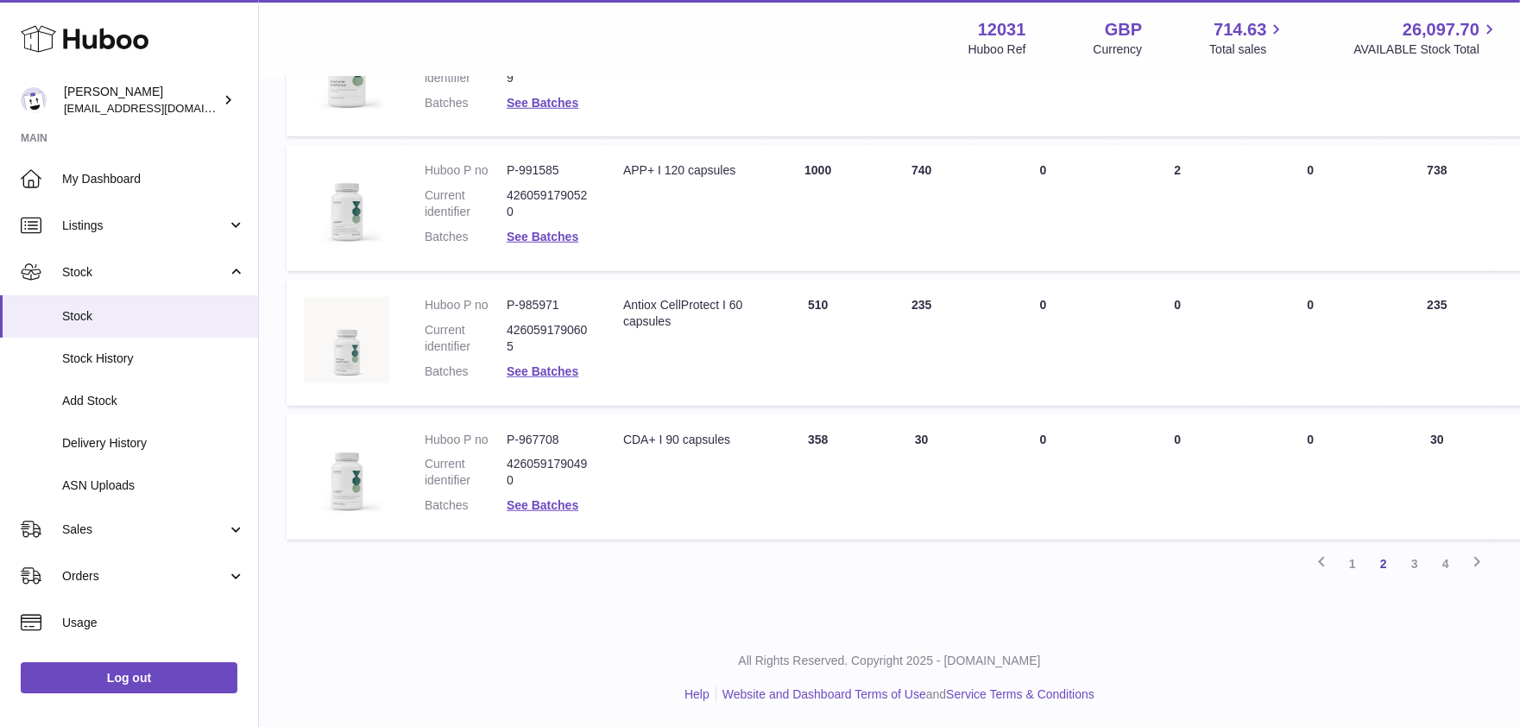
scroll to position [1138, 0]
click at [1409, 565] on link "3" at bounding box center [1415, 562] width 31 height 31
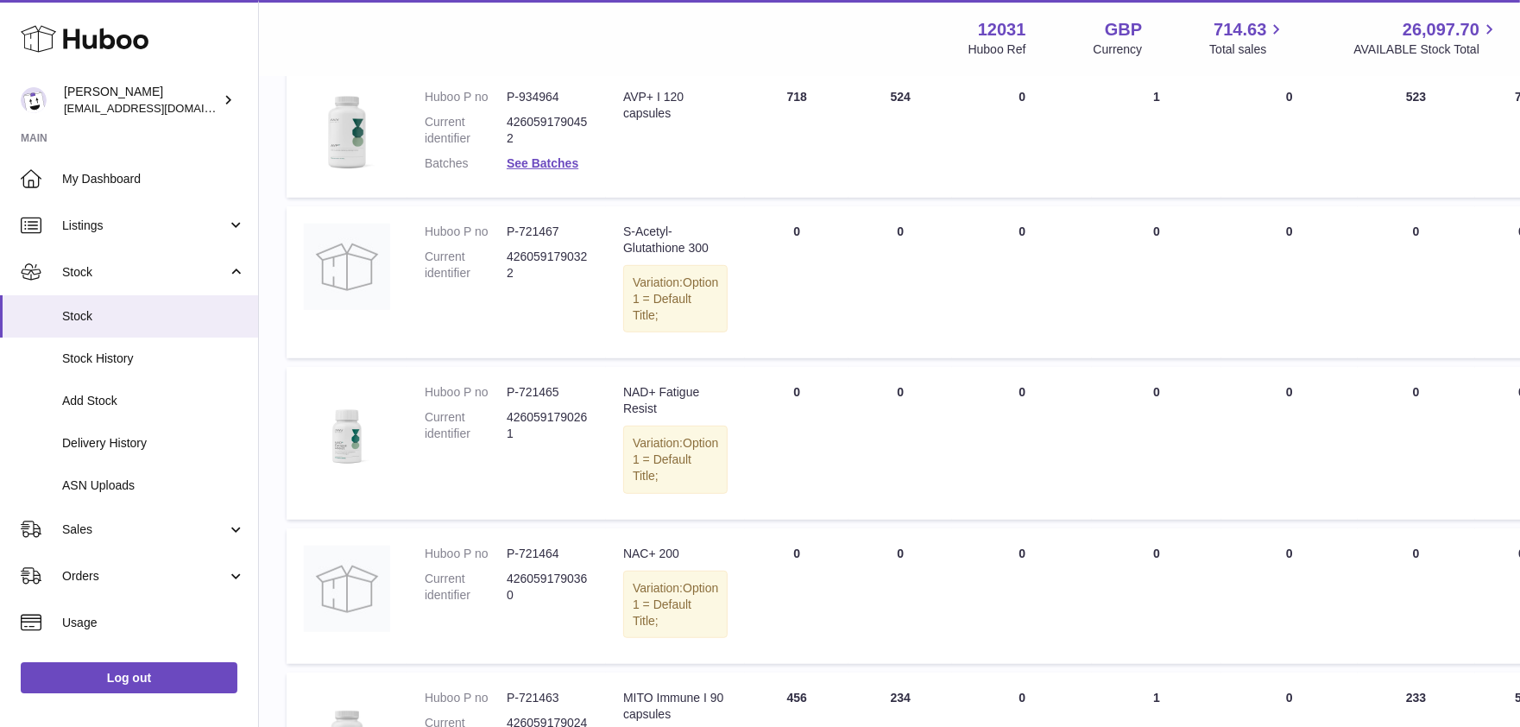
scroll to position [1253, 0]
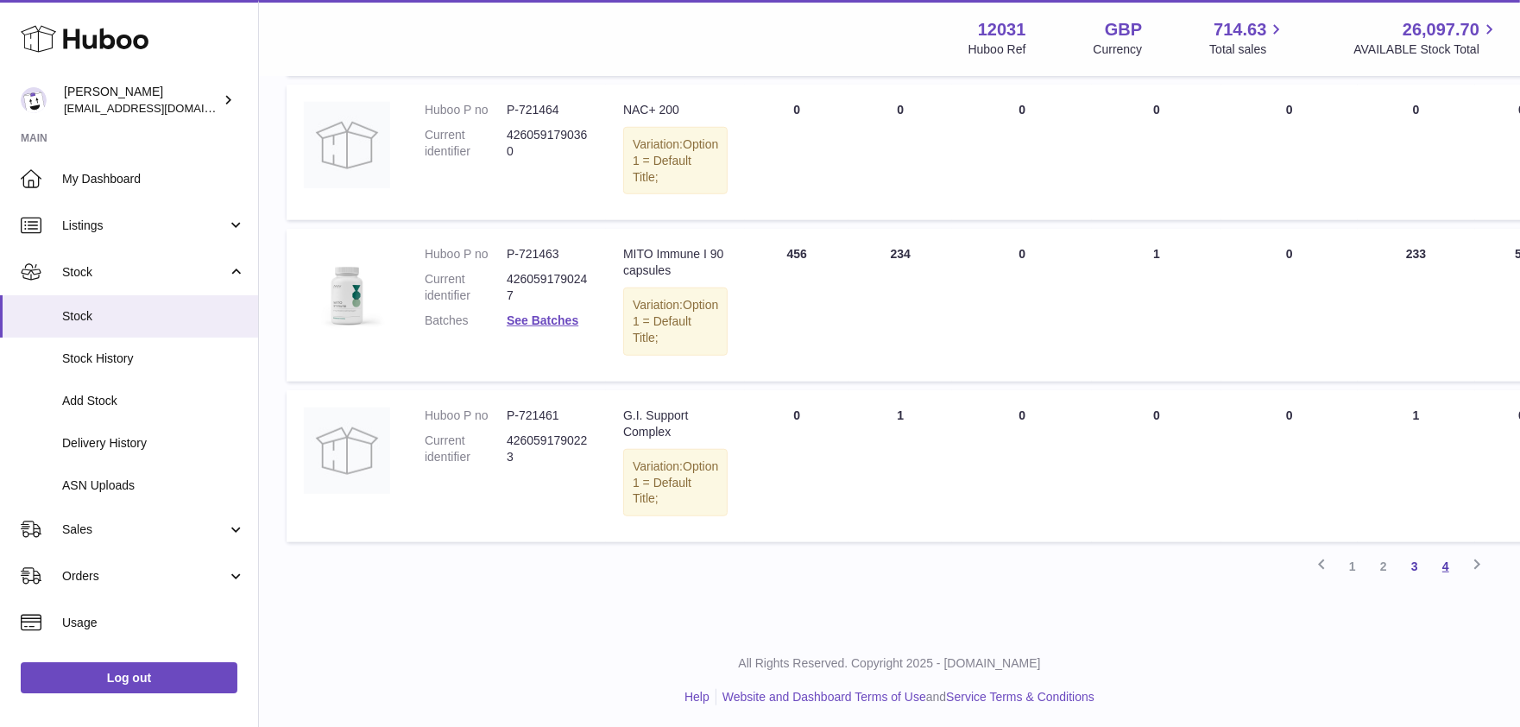
click at [1453, 565] on link "4" at bounding box center [1446, 566] width 31 height 31
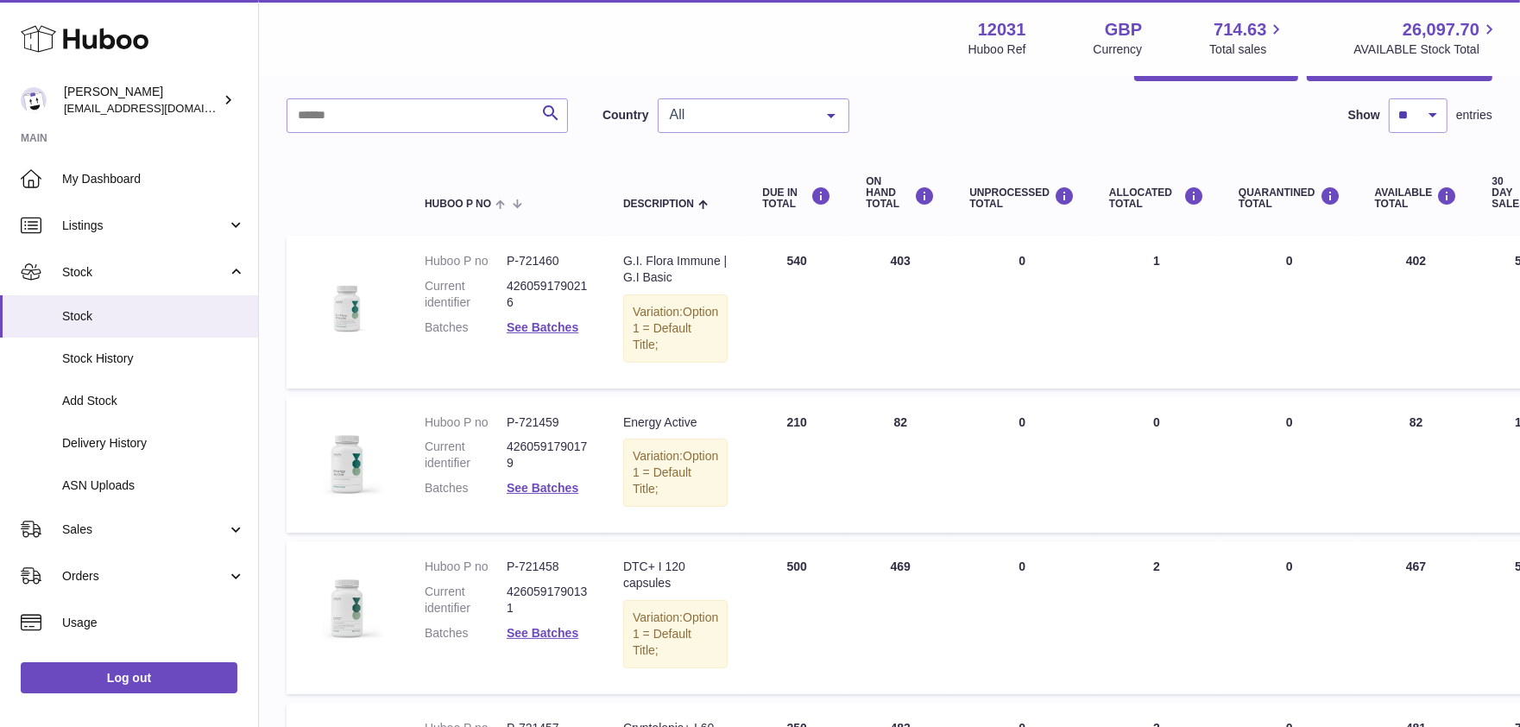
scroll to position [452, 0]
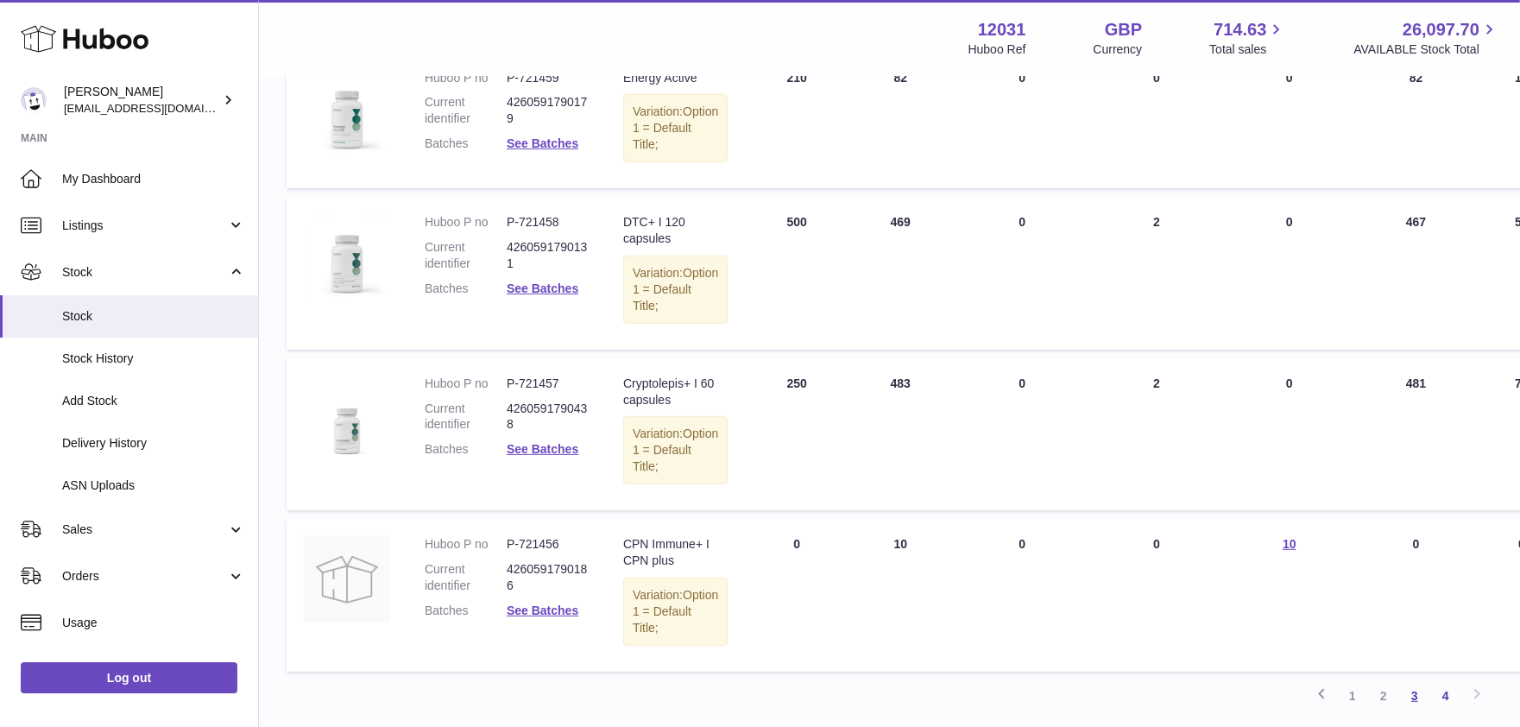
click at [1413, 707] on link "3" at bounding box center [1415, 695] width 31 height 31
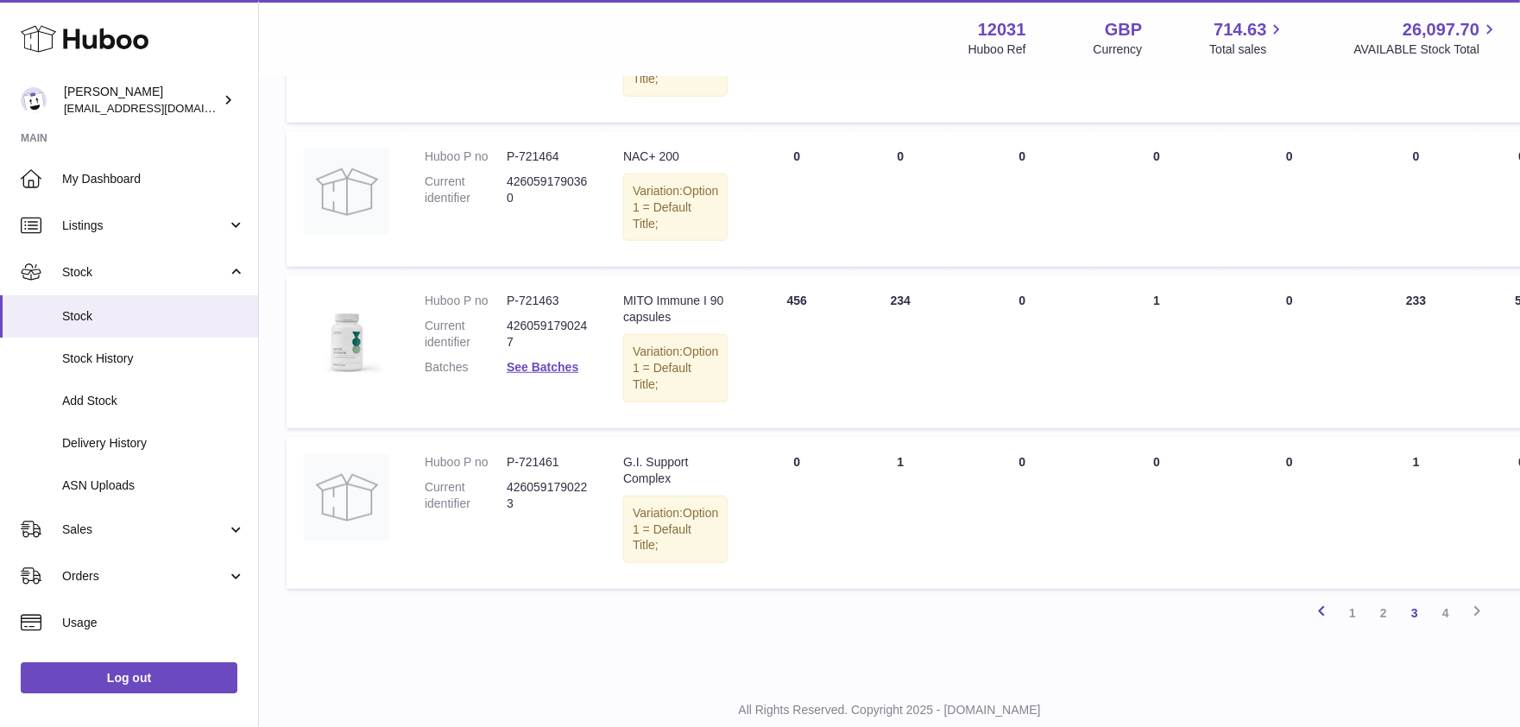
scroll to position [1253, 0]
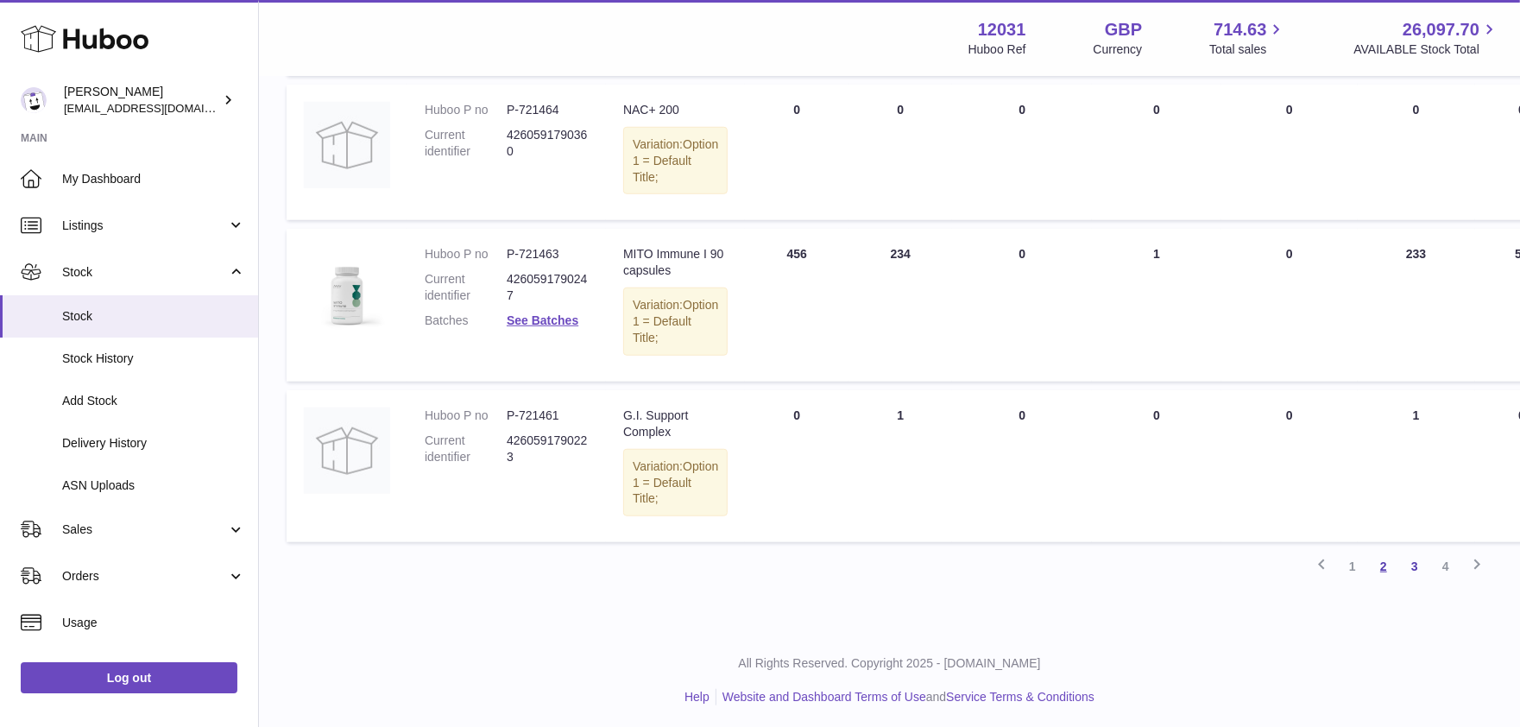
click at [1382, 559] on link "2" at bounding box center [1384, 566] width 31 height 31
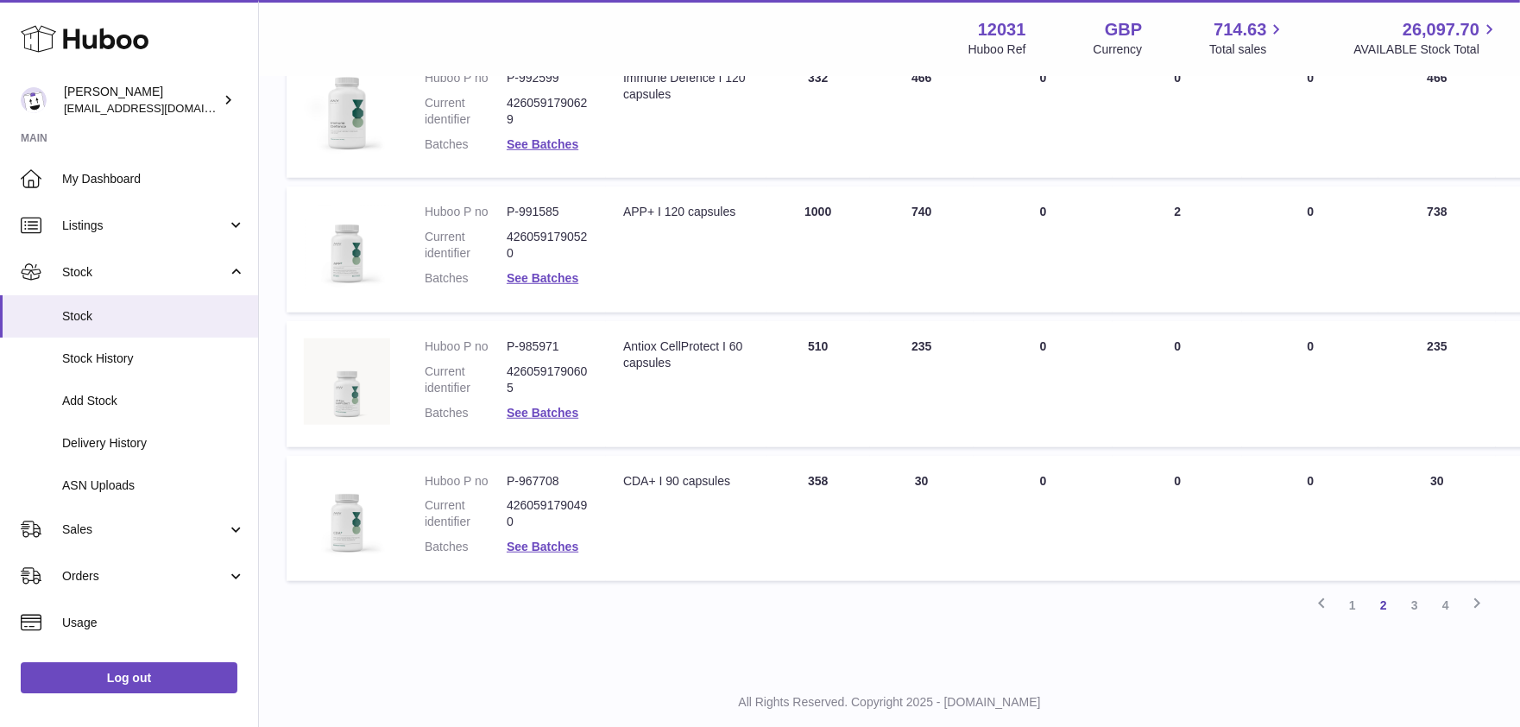
scroll to position [1138, 0]
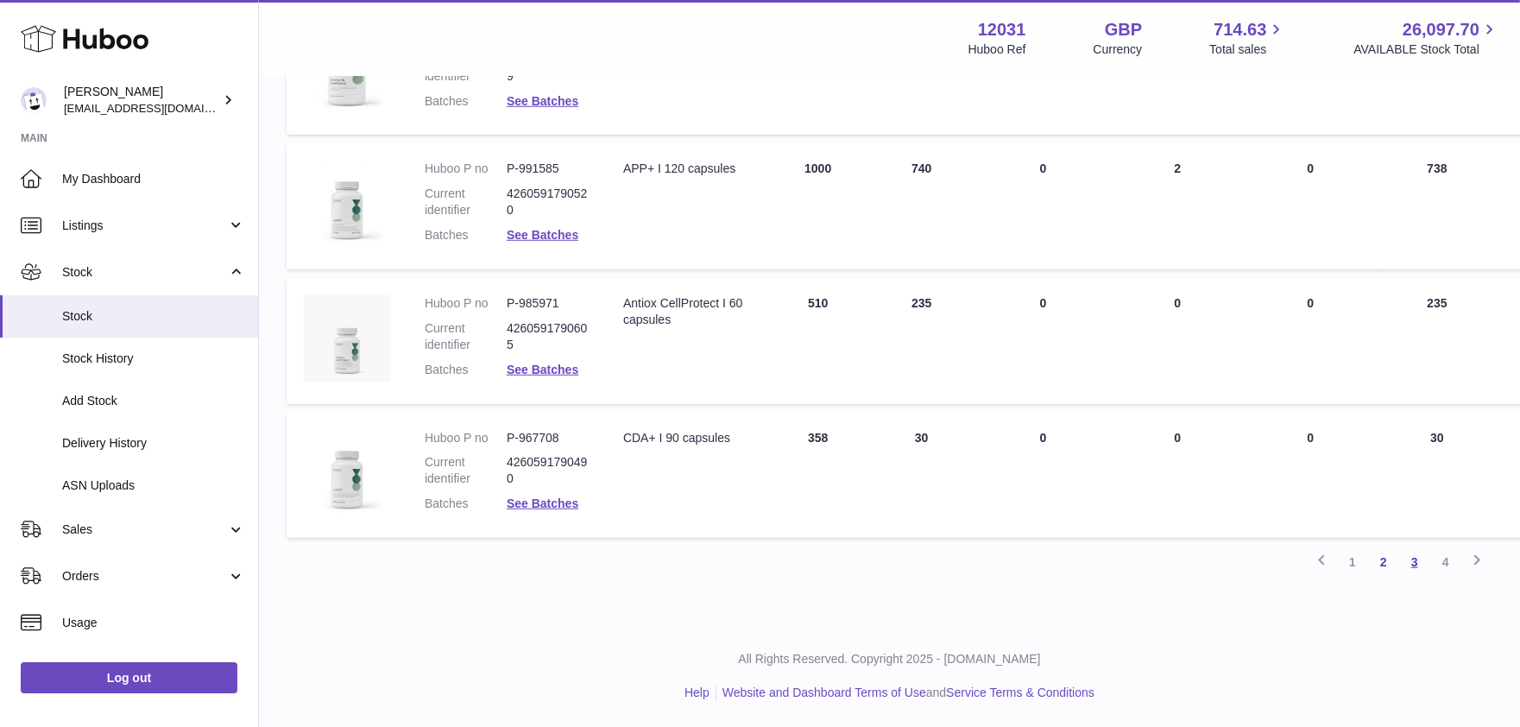
click at [1410, 566] on link "3" at bounding box center [1415, 562] width 31 height 31
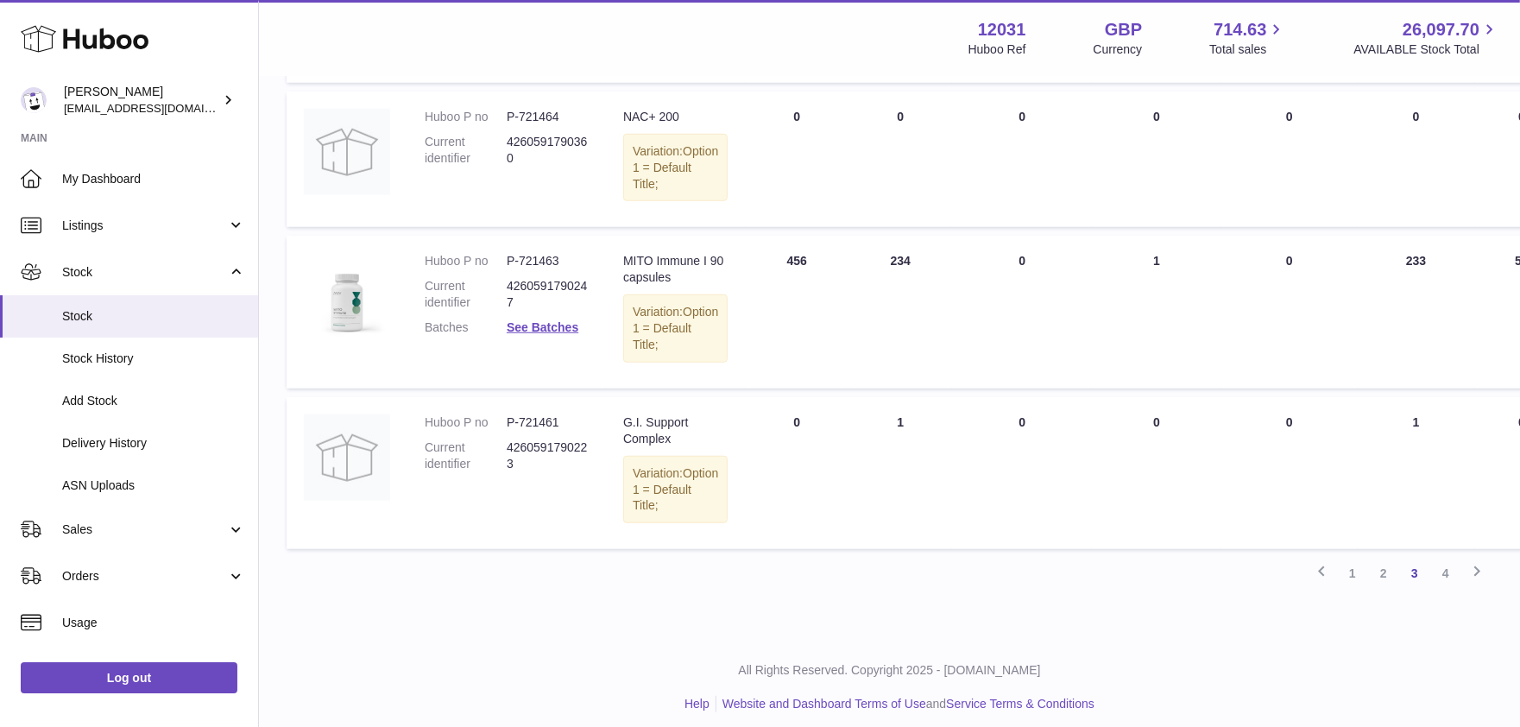
scroll to position [1253, 0]
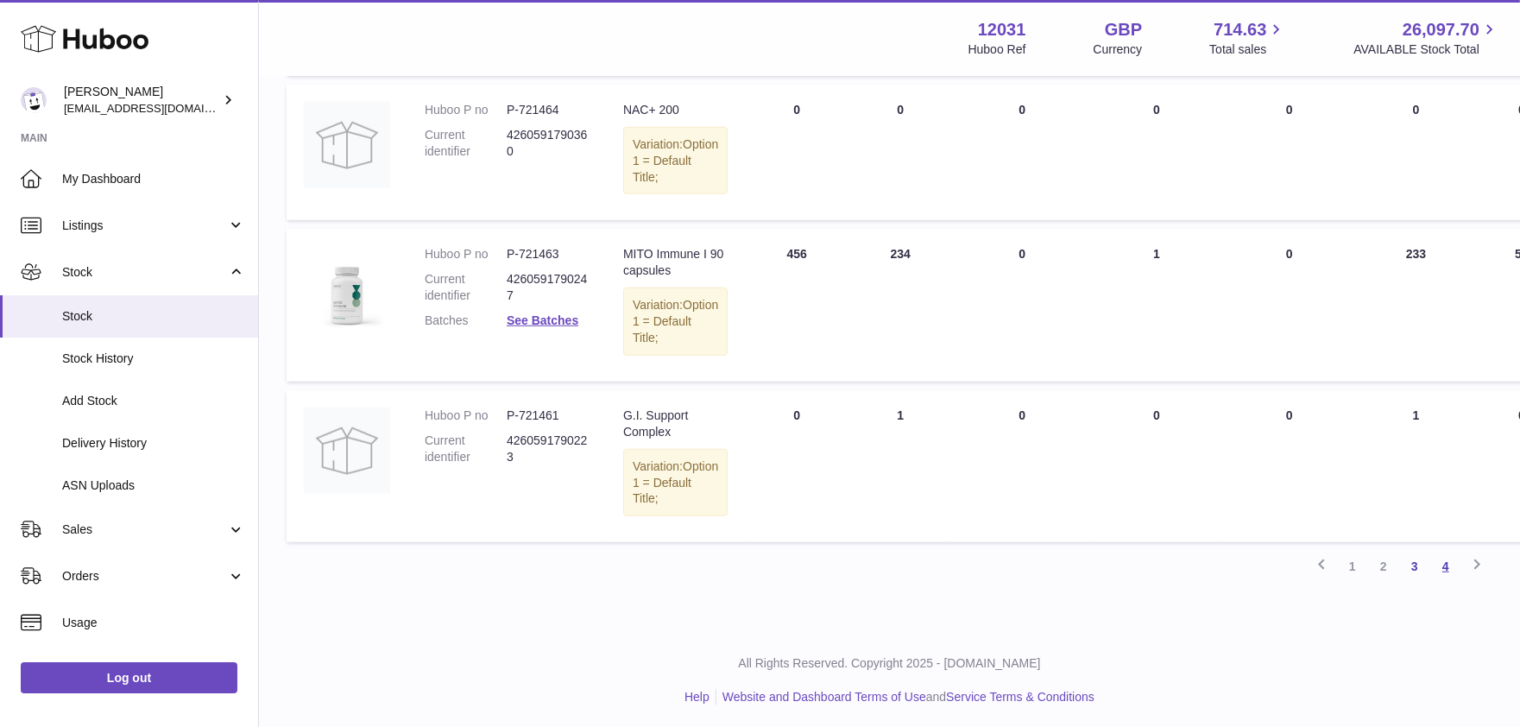
click at [1452, 560] on link "4" at bounding box center [1446, 566] width 31 height 31
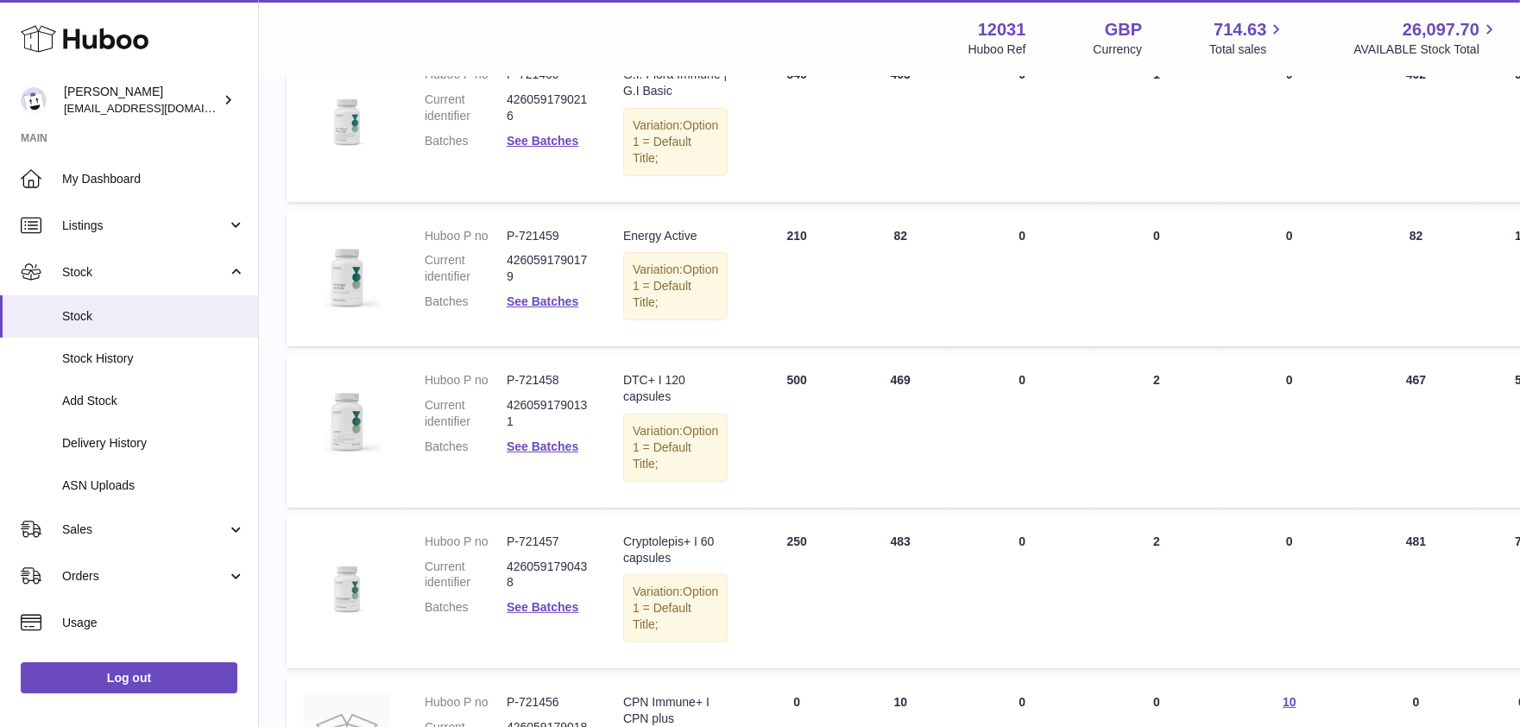
scroll to position [598, 0]
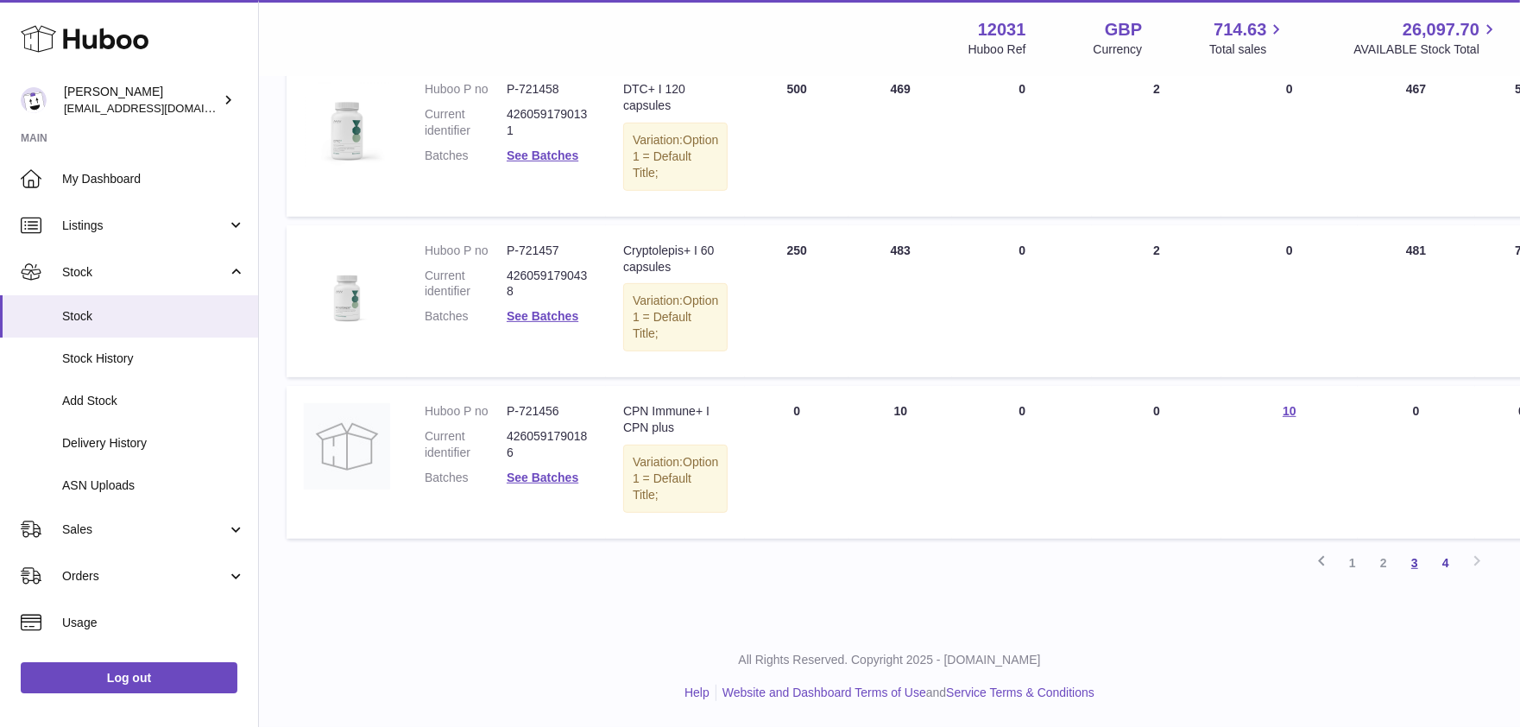
click at [1413, 570] on link "3" at bounding box center [1415, 562] width 31 height 31
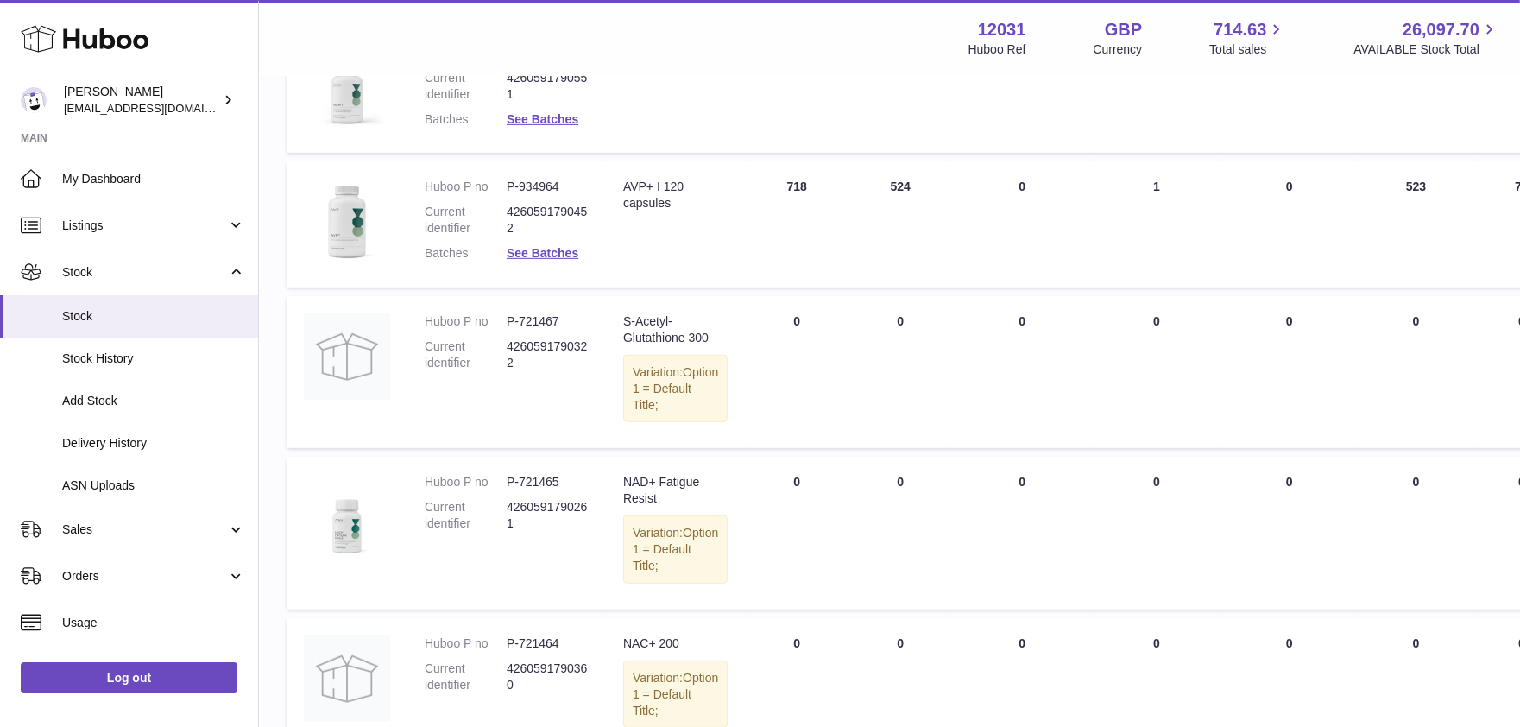
scroll to position [1195, 0]
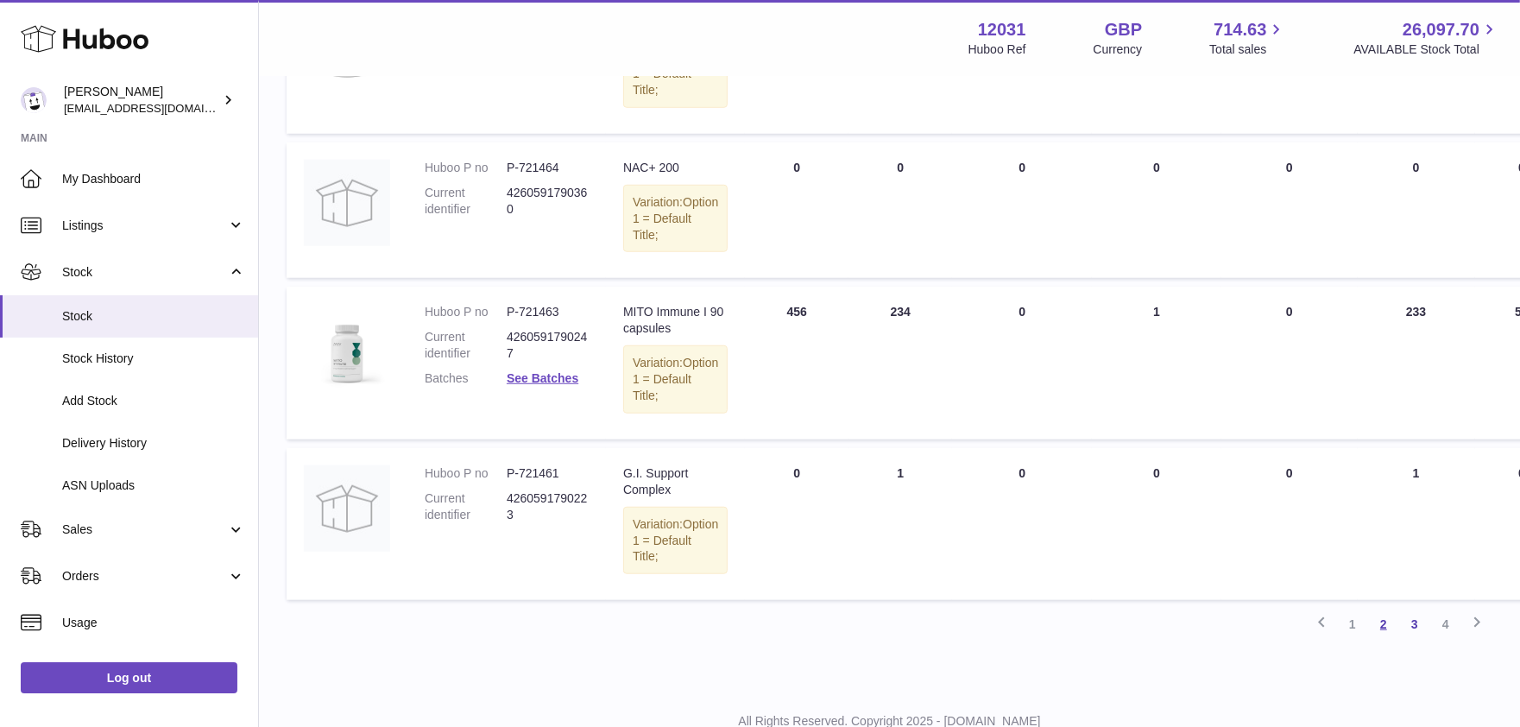
click at [1384, 622] on link "2" at bounding box center [1384, 624] width 31 height 31
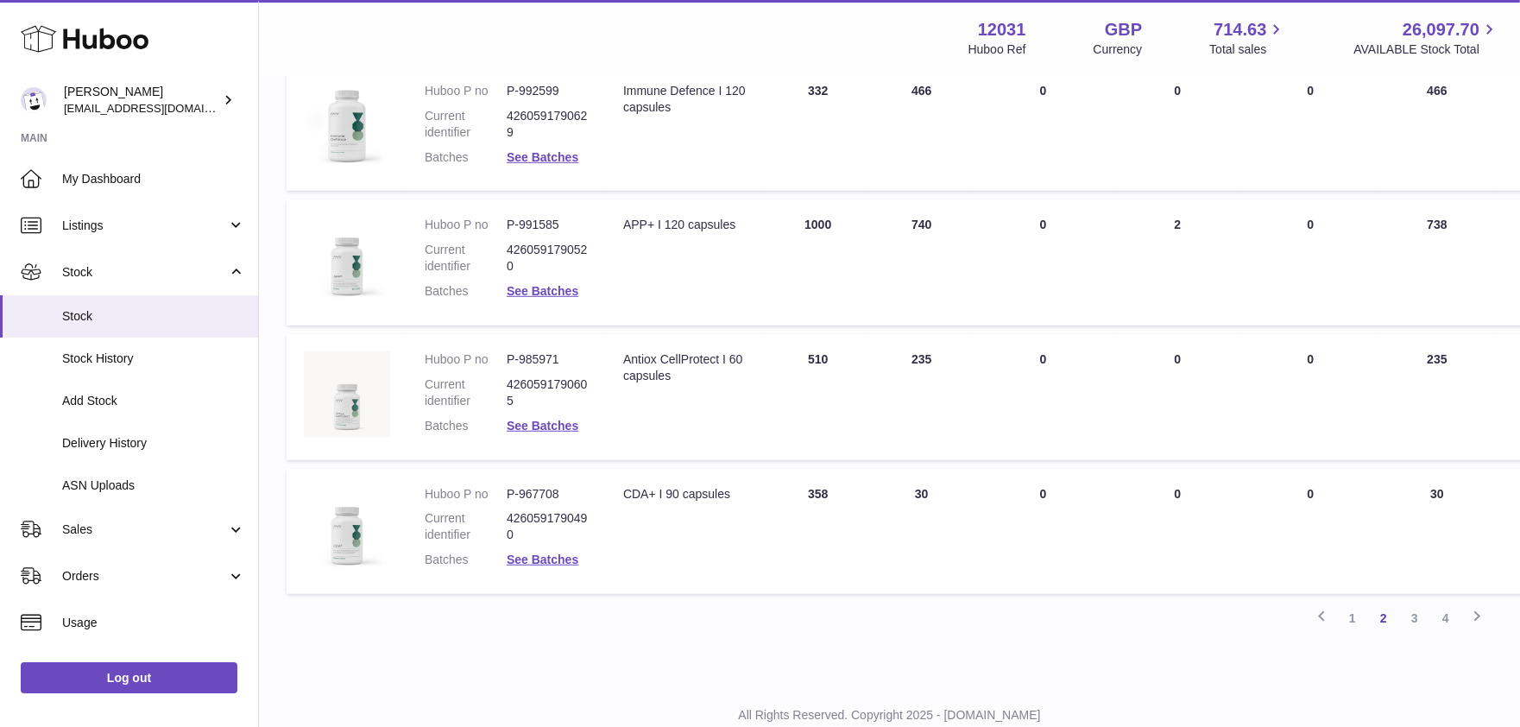
scroll to position [1131, 0]
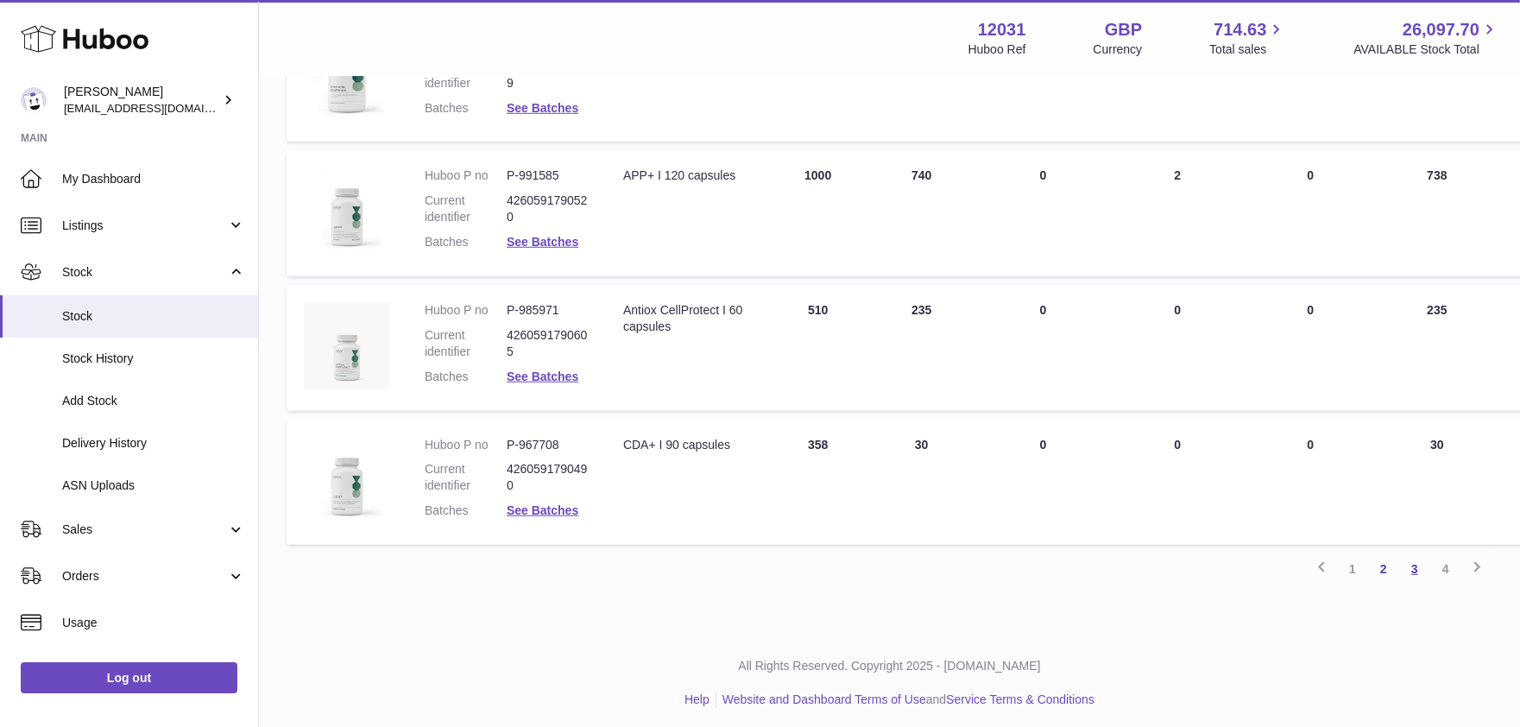
click at [1421, 570] on link "3" at bounding box center [1415, 568] width 31 height 31
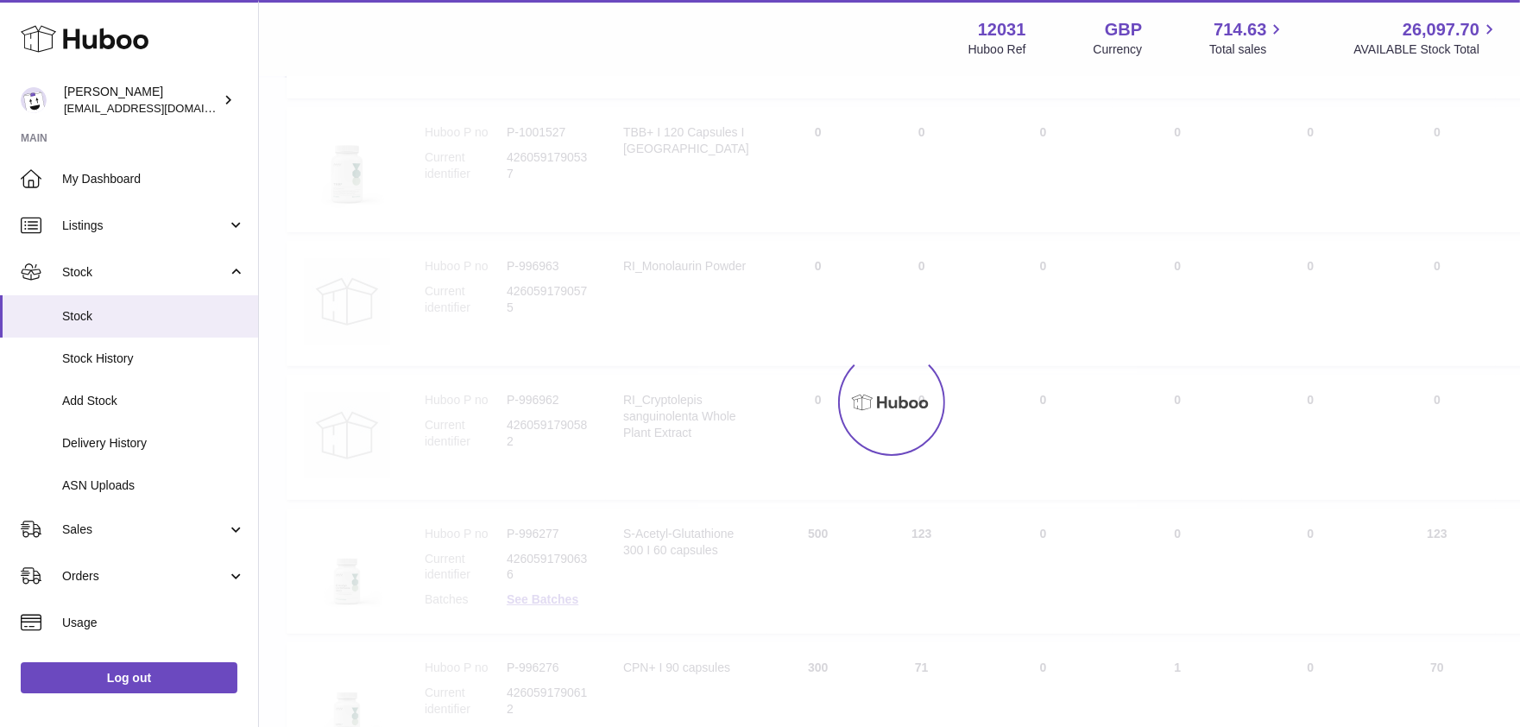
scroll to position [78, 0]
